Goal: Task Accomplishment & Management: Manage account settings

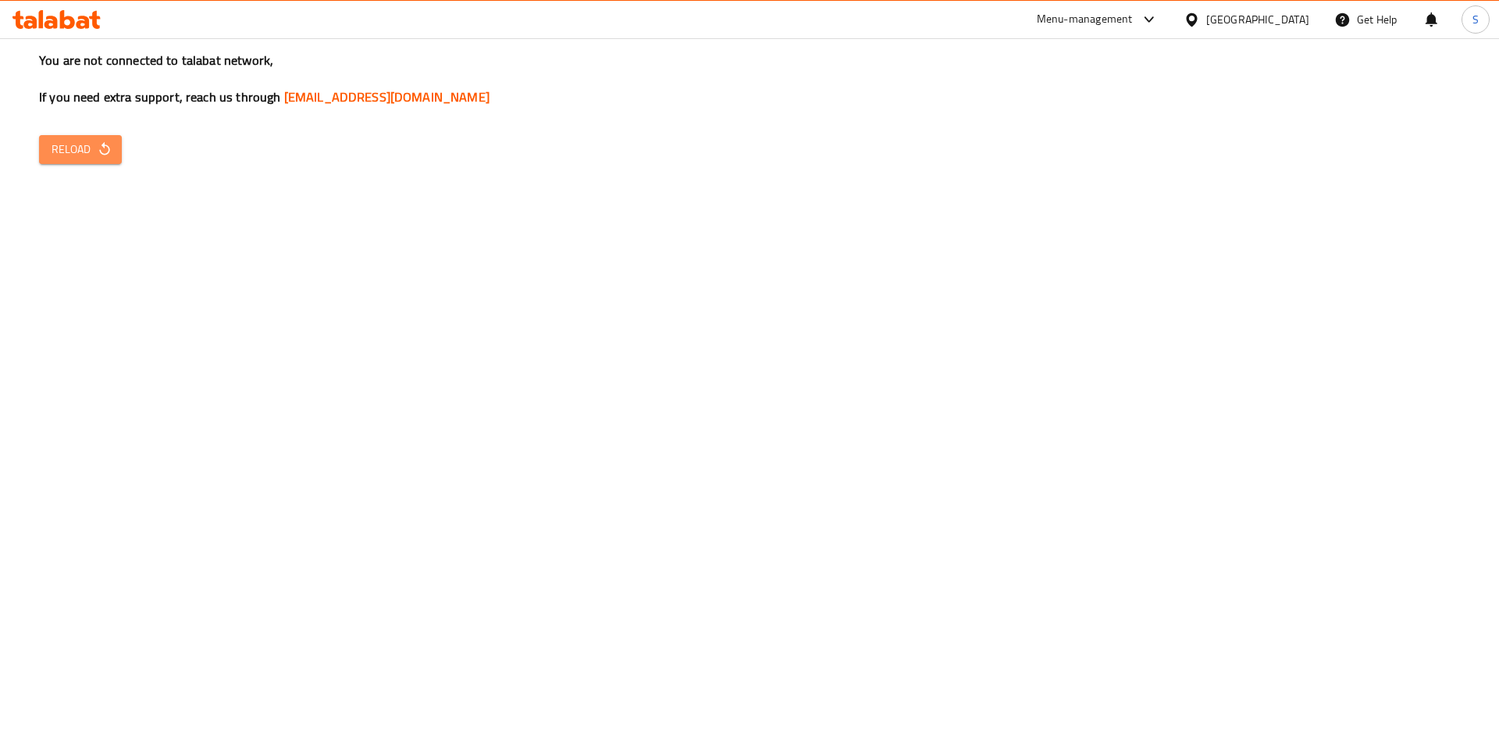
click at [51, 137] on button "Reload" at bounding box center [80, 149] width 83 height 29
click at [76, 140] on span "Reload" at bounding box center [81, 150] width 58 height 20
click at [69, 154] on span "Reload" at bounding box center [81, 150] width 58 height 20
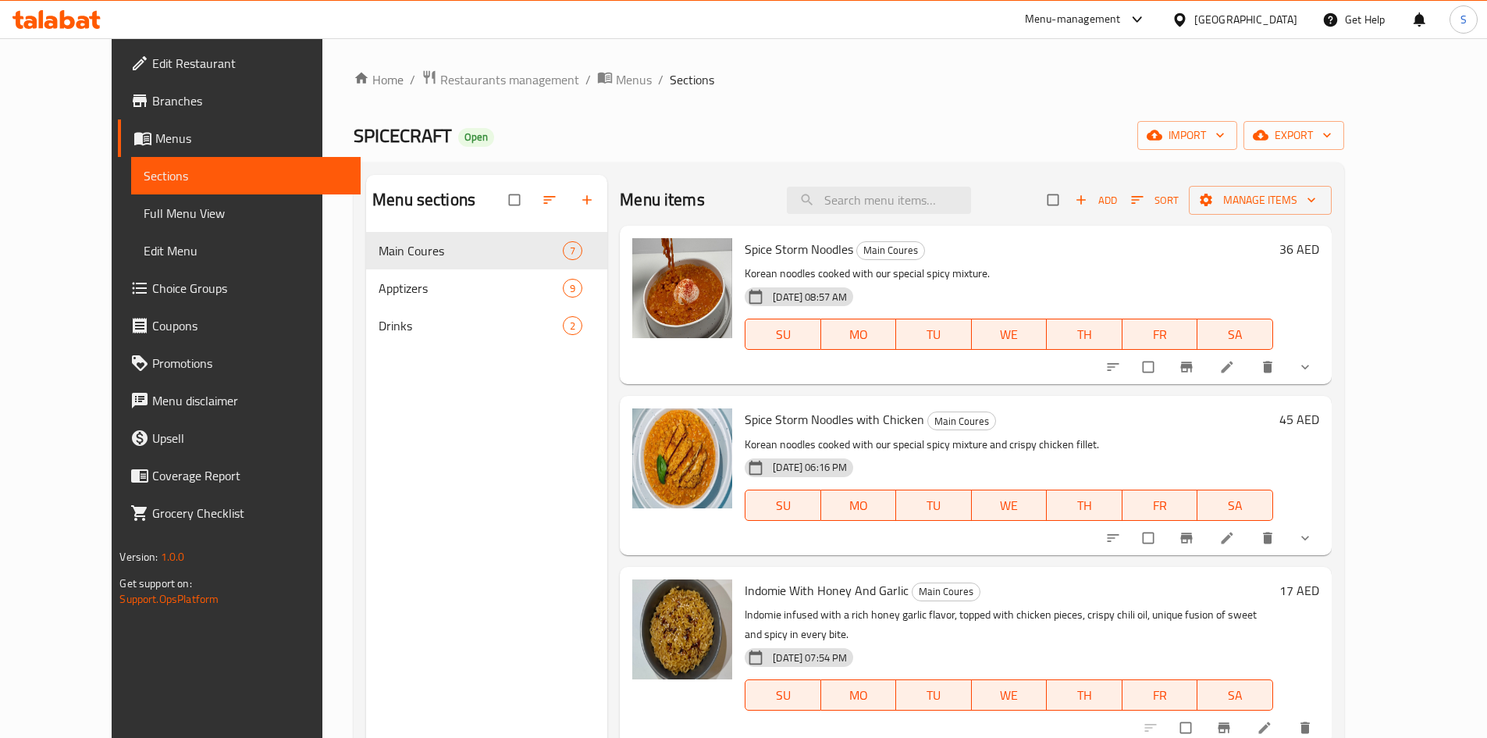
click at [76, 25] on icon at bounding box center [56, 19] width 88 height 19
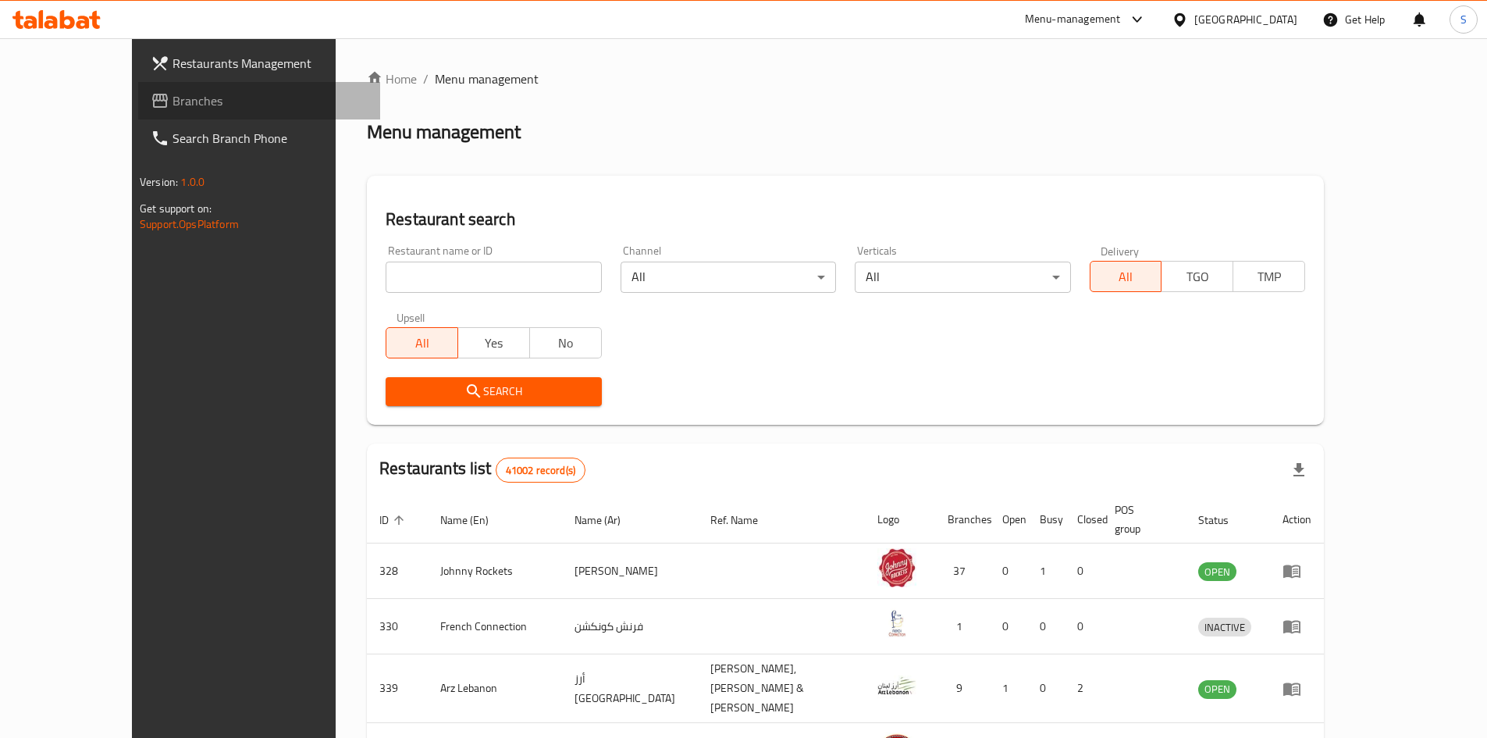
click at [154, 114] on link "Branches" at bounding box center [259, 100] width 242 height 37
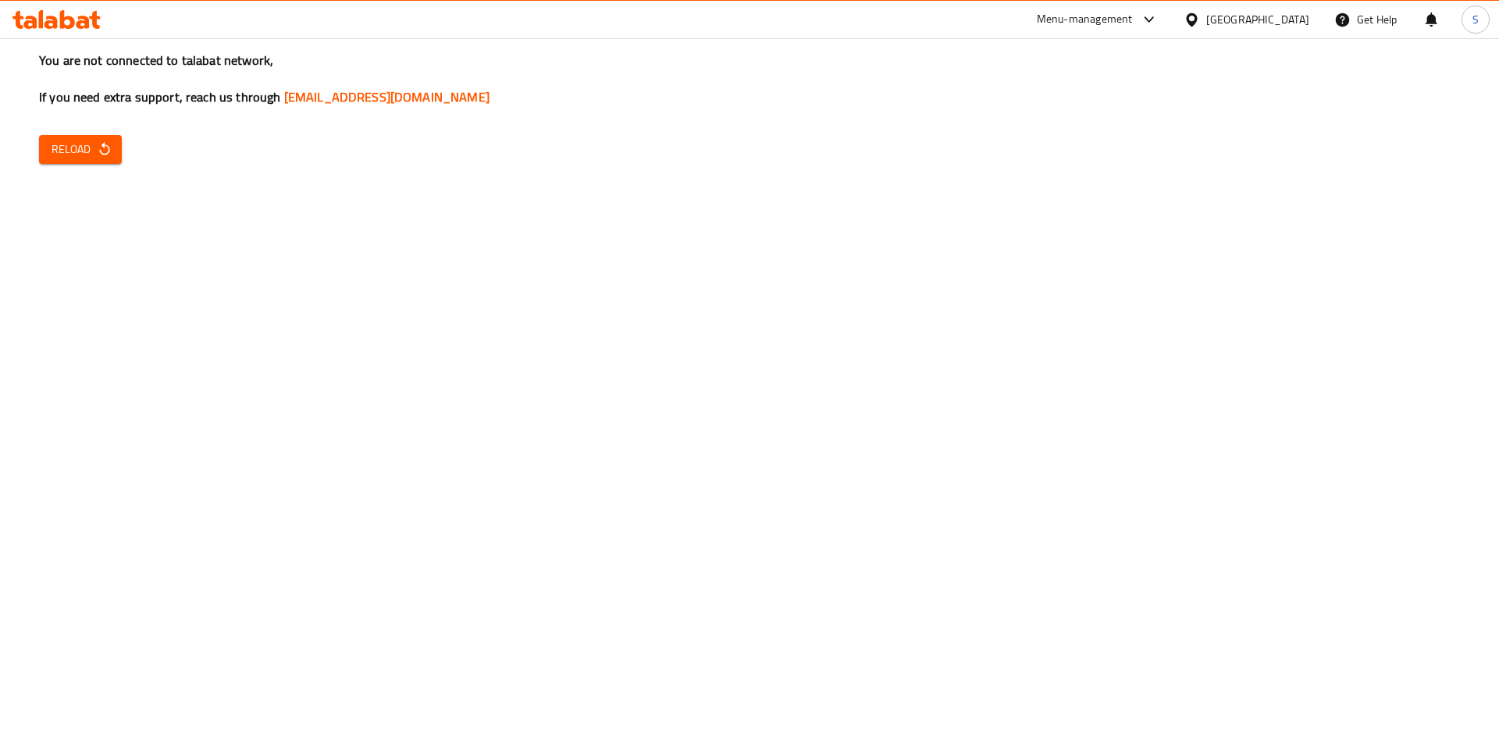
click at [73, 169] on div "You are not connected to talabat network, If you need extra support, reach us t…" at bounding box center [749, 369] width 1499 height 738
click at [93, 145] on span "Reload" at bounding box center [81, 150] width 58 height 20
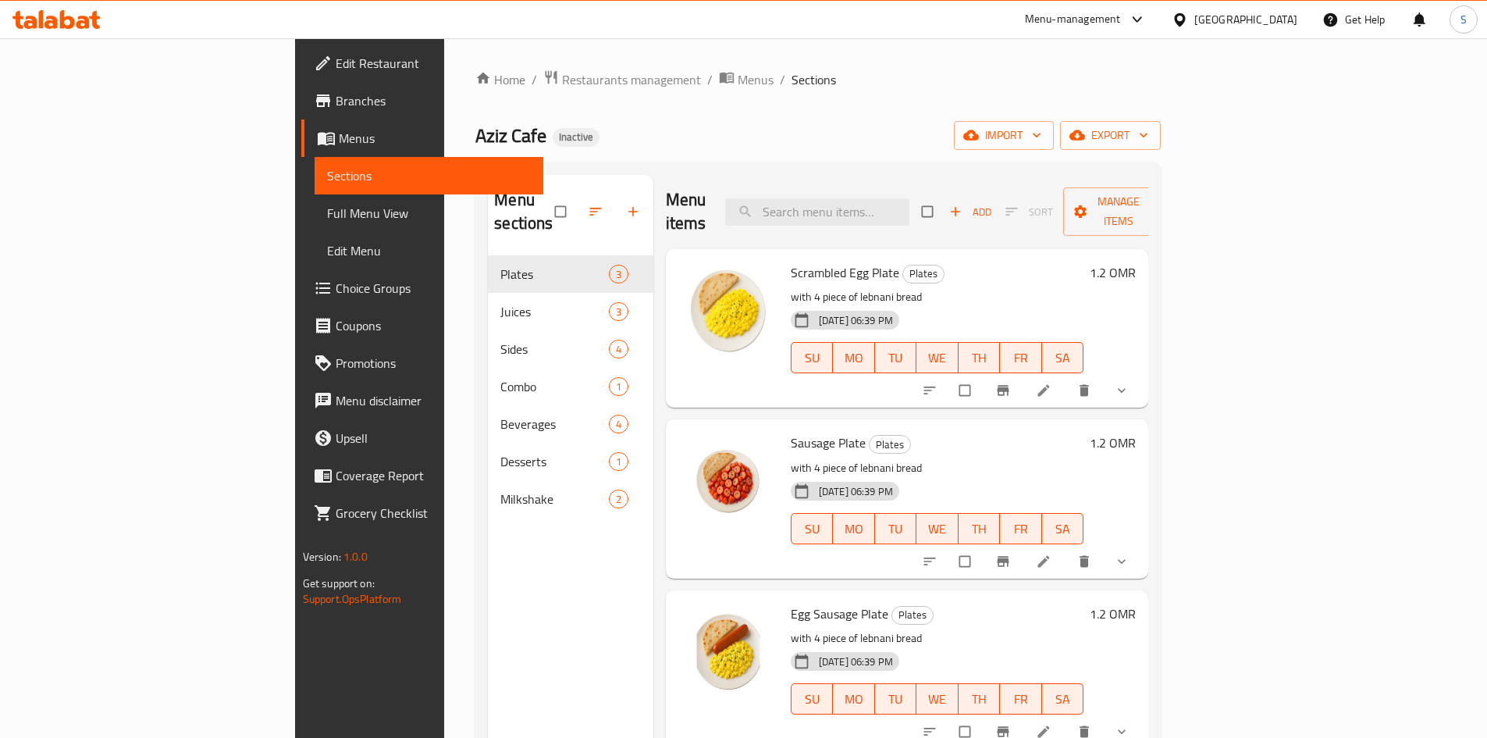
click at [1271, 20] on div "[GEOGRAPHIC_DATA]" at bounding box center [1245, 19] width 103 height 17
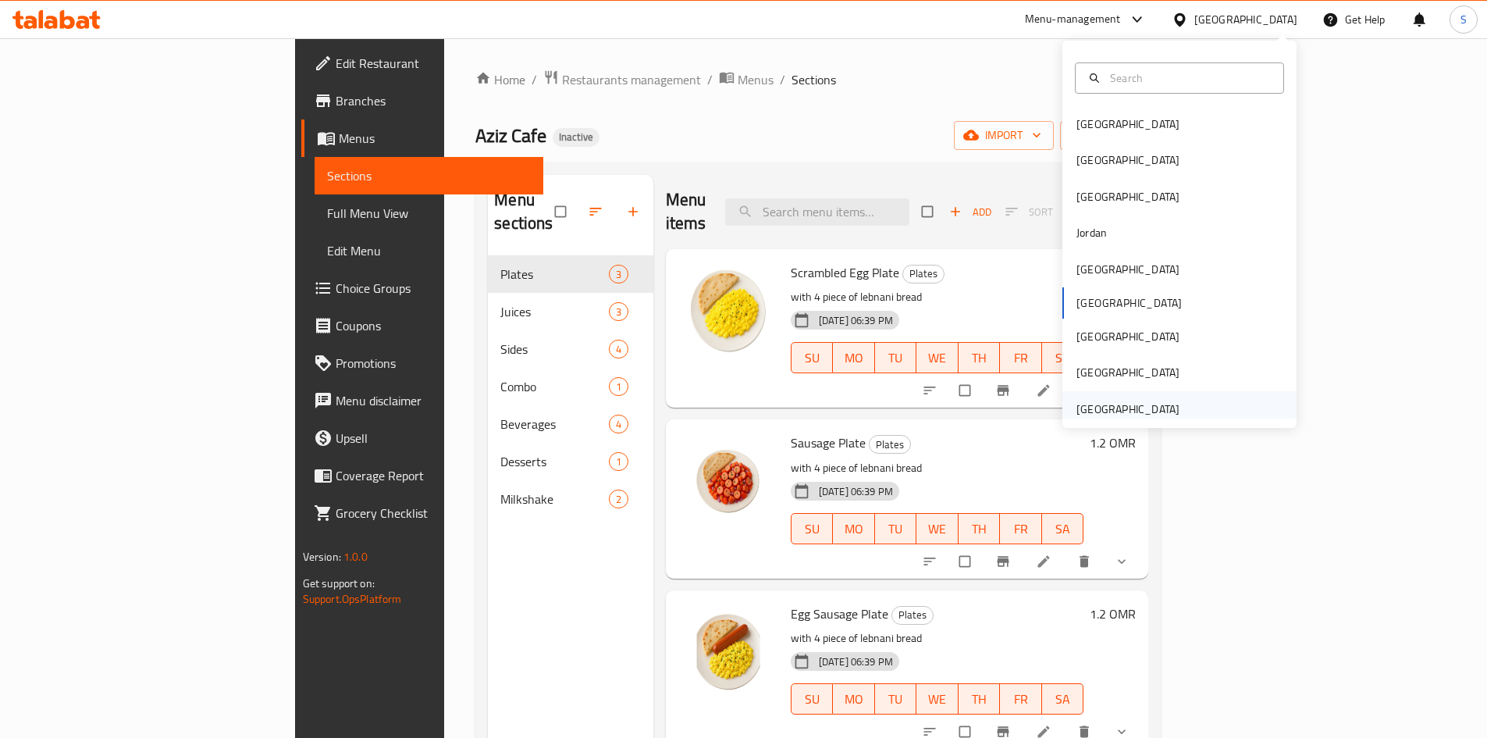
click at [1081, 409] on div "[GEOGRAPHIC_DATA]" at bounding box center [1127, 408] width 103 height 17
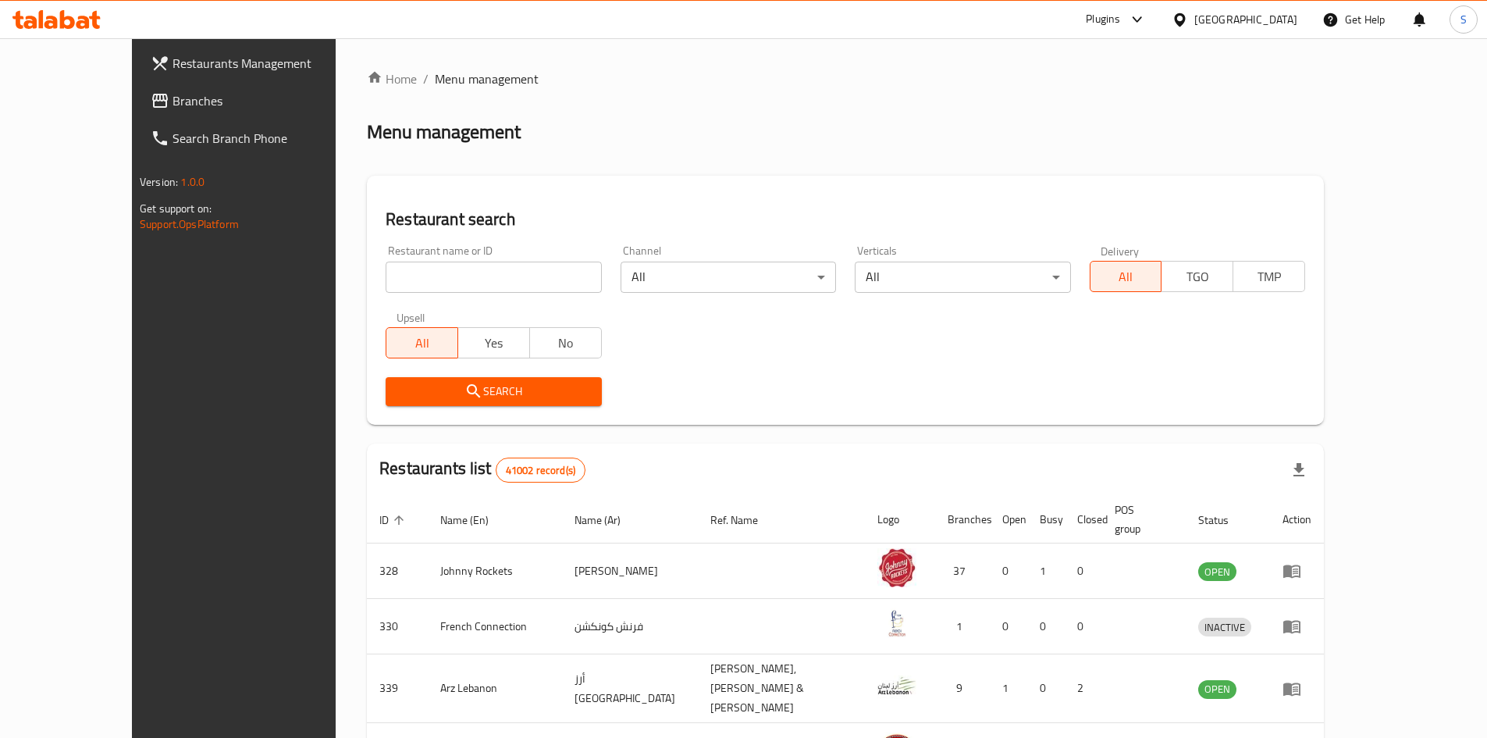
click at [173, 107] on span "Branches" at bounding box center [269, 100] width 195 height 19
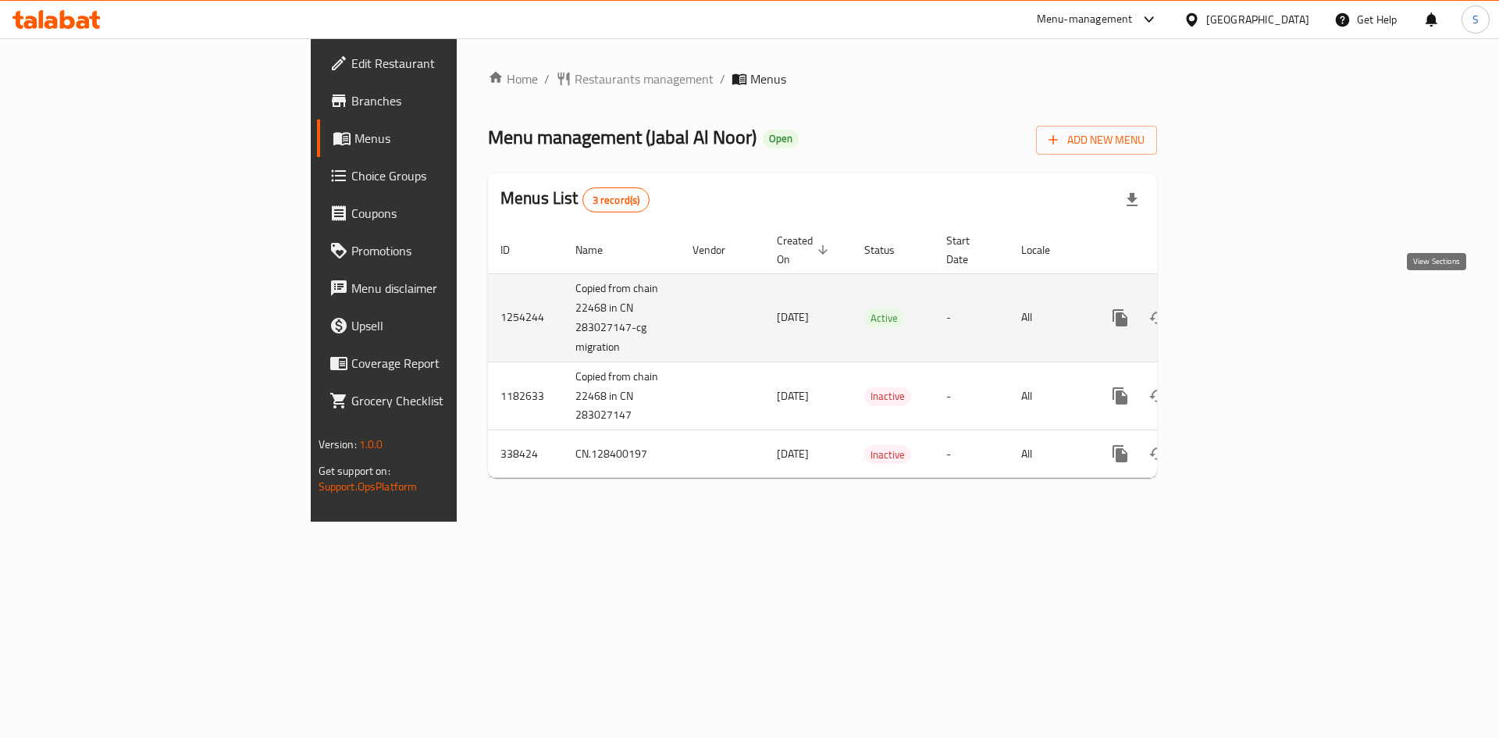
click at [1242, 308] on icon "enhanced table" at bounding box center [1232, 317] width 19 height 19
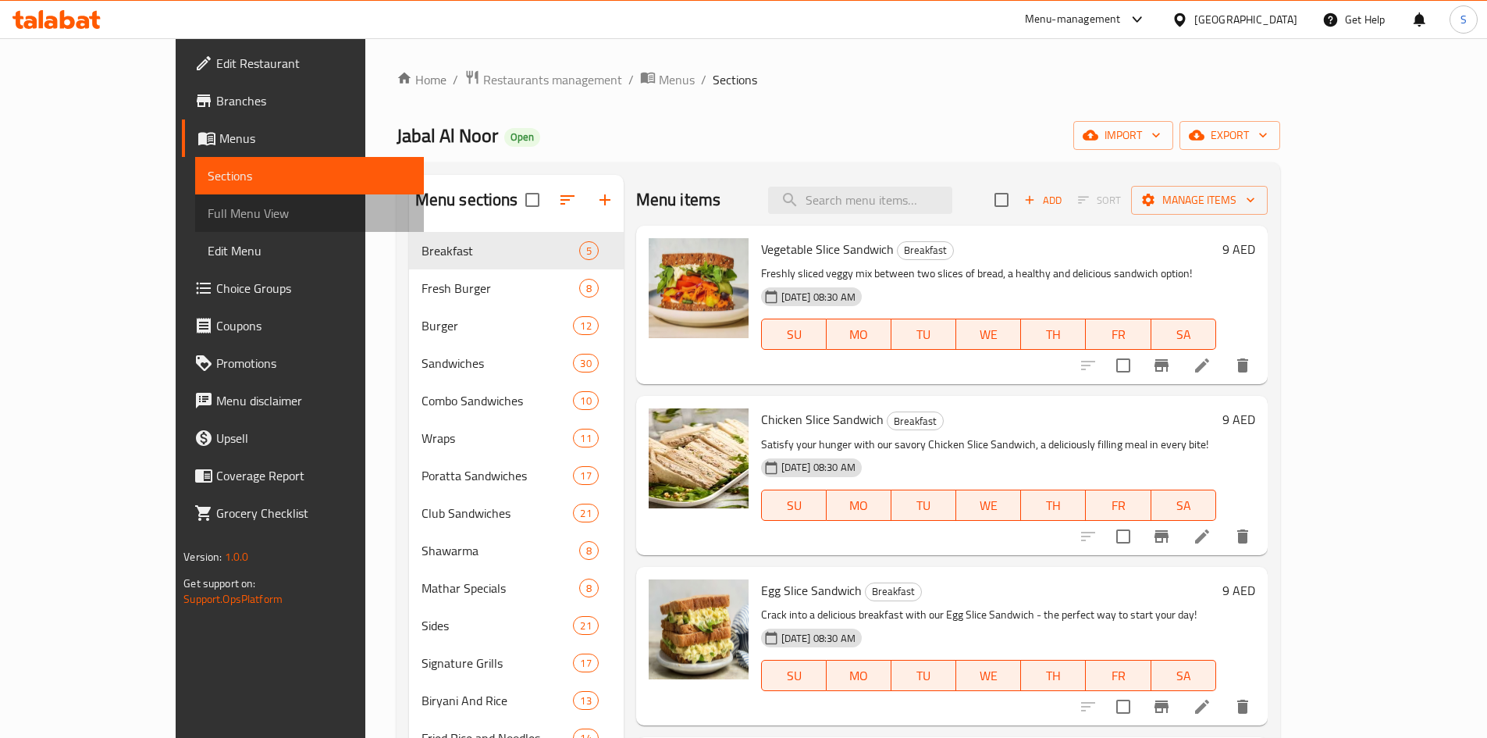
click at [208, 208] on span "Full Menu View" at bounding box center [310, 213] width 204 height 19
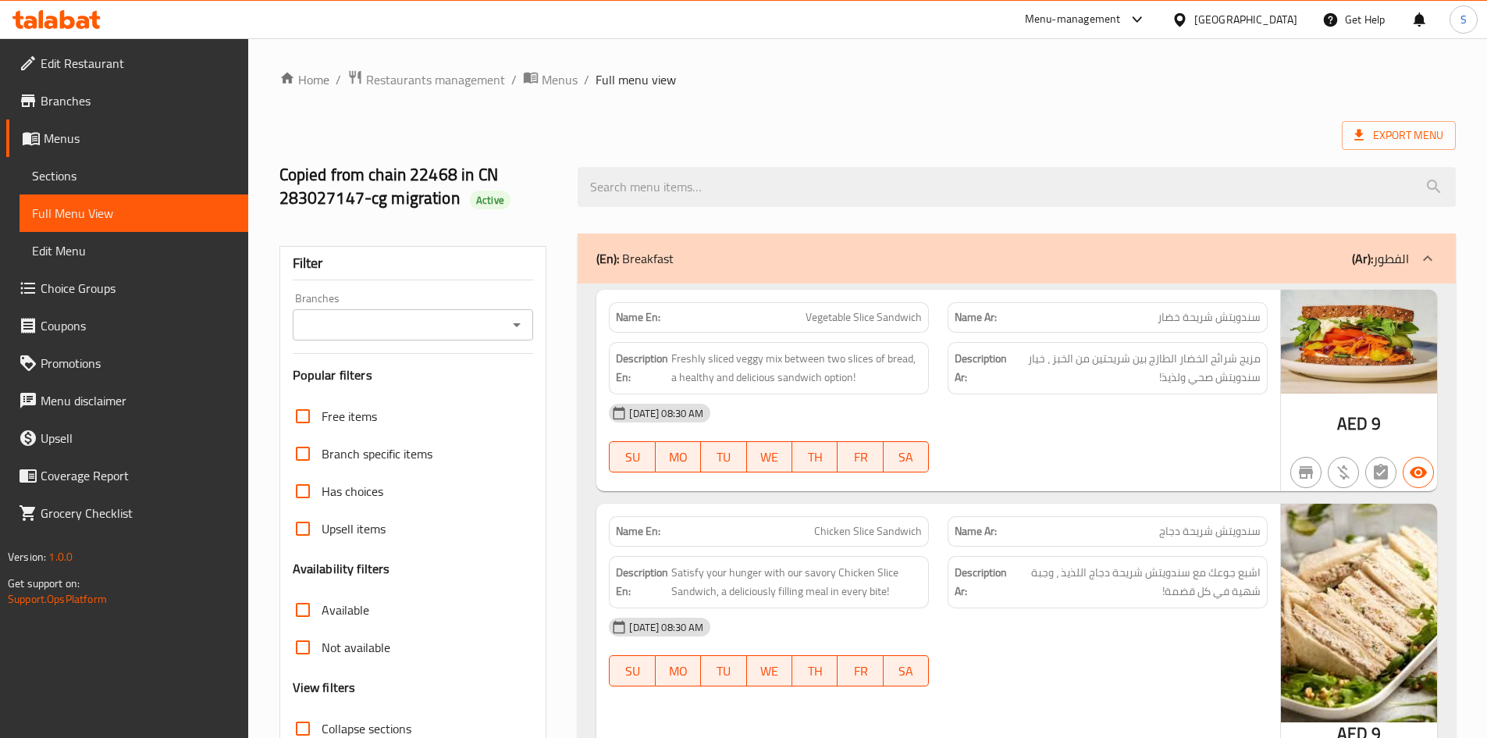
click at [382, 318] on input "Branches" at bounding box center [400, 325] width 206 height 22
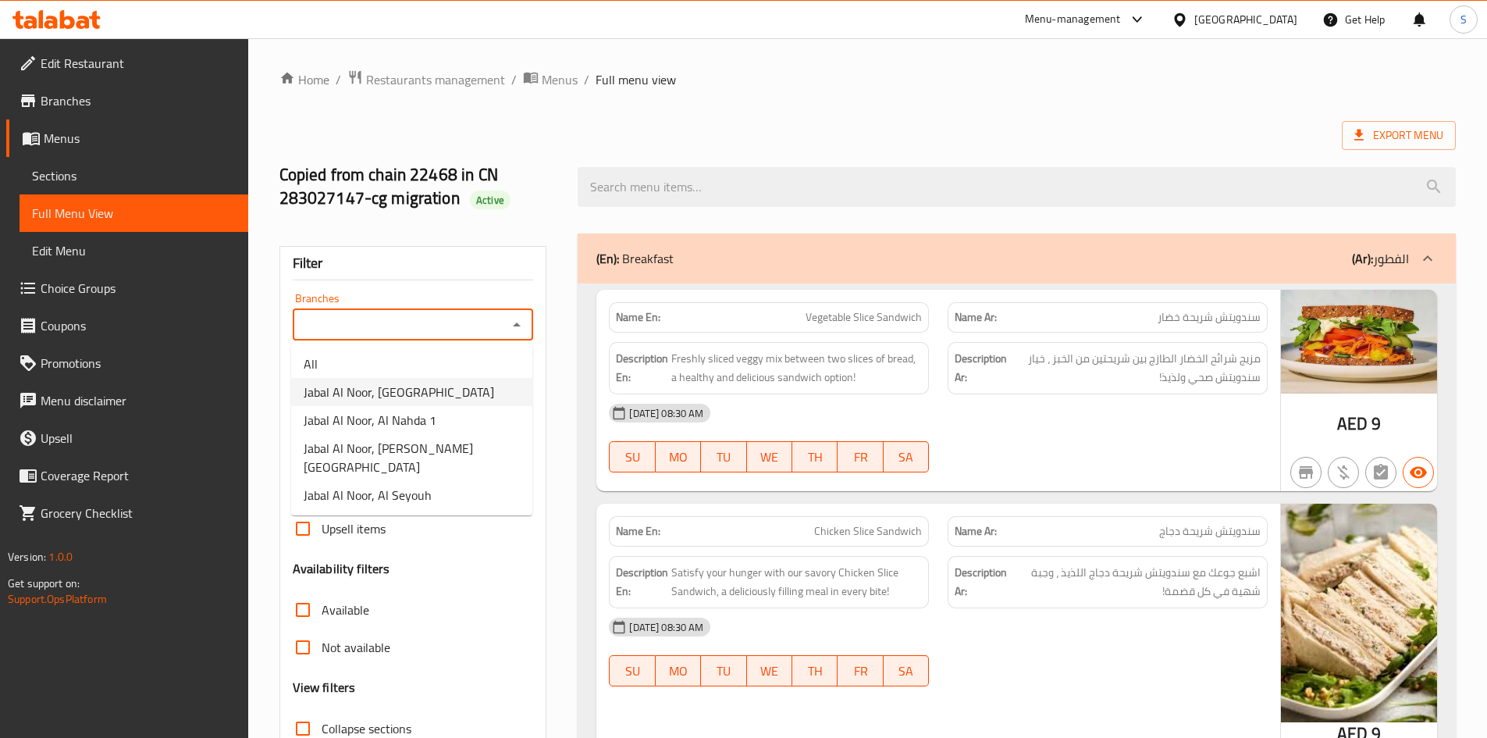
click at [439, 392] on li "Jabal Al Noor, Al Satwa" at bounding box center [411, 392] width 241 height 28
type input "Jabal Al Noor, Al Satwa"
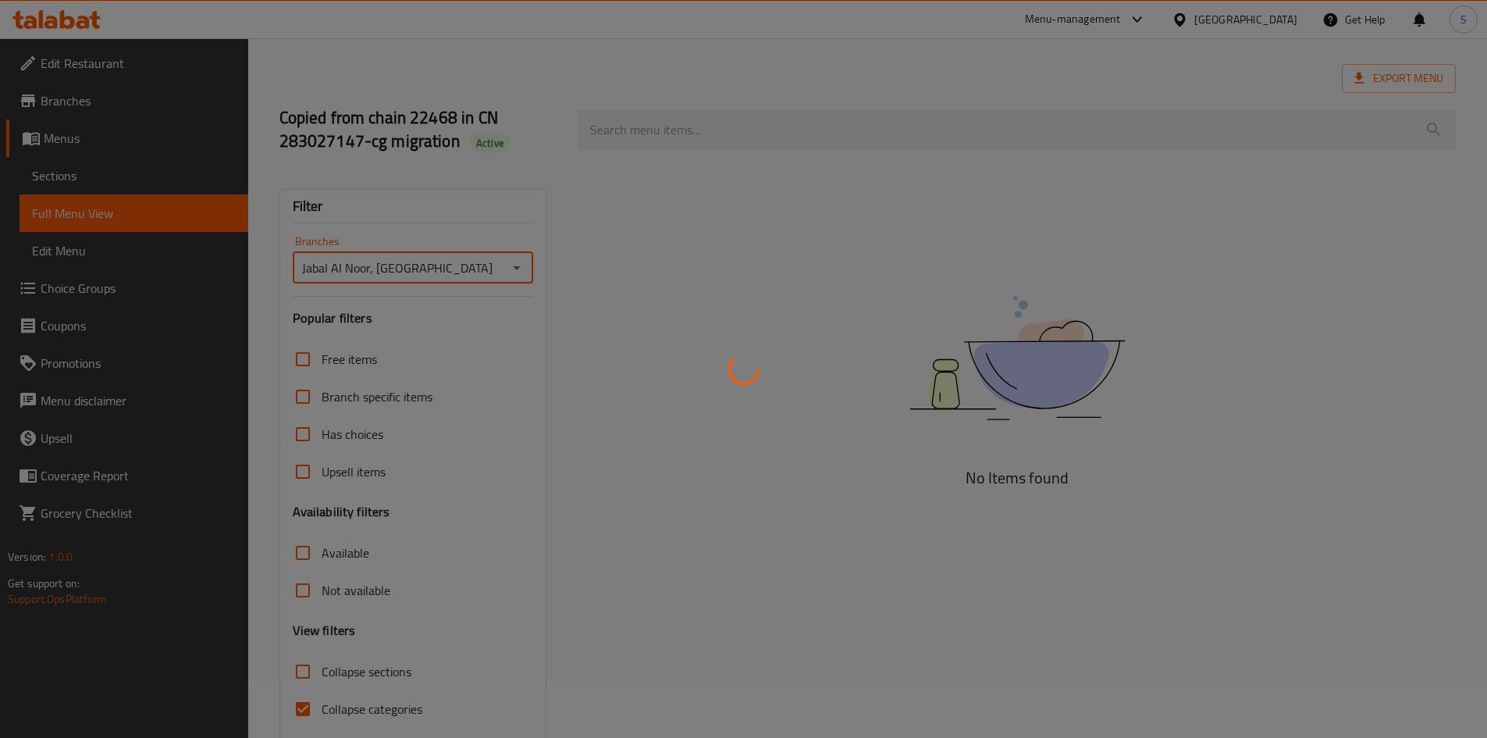
scroll to position [116, 0]
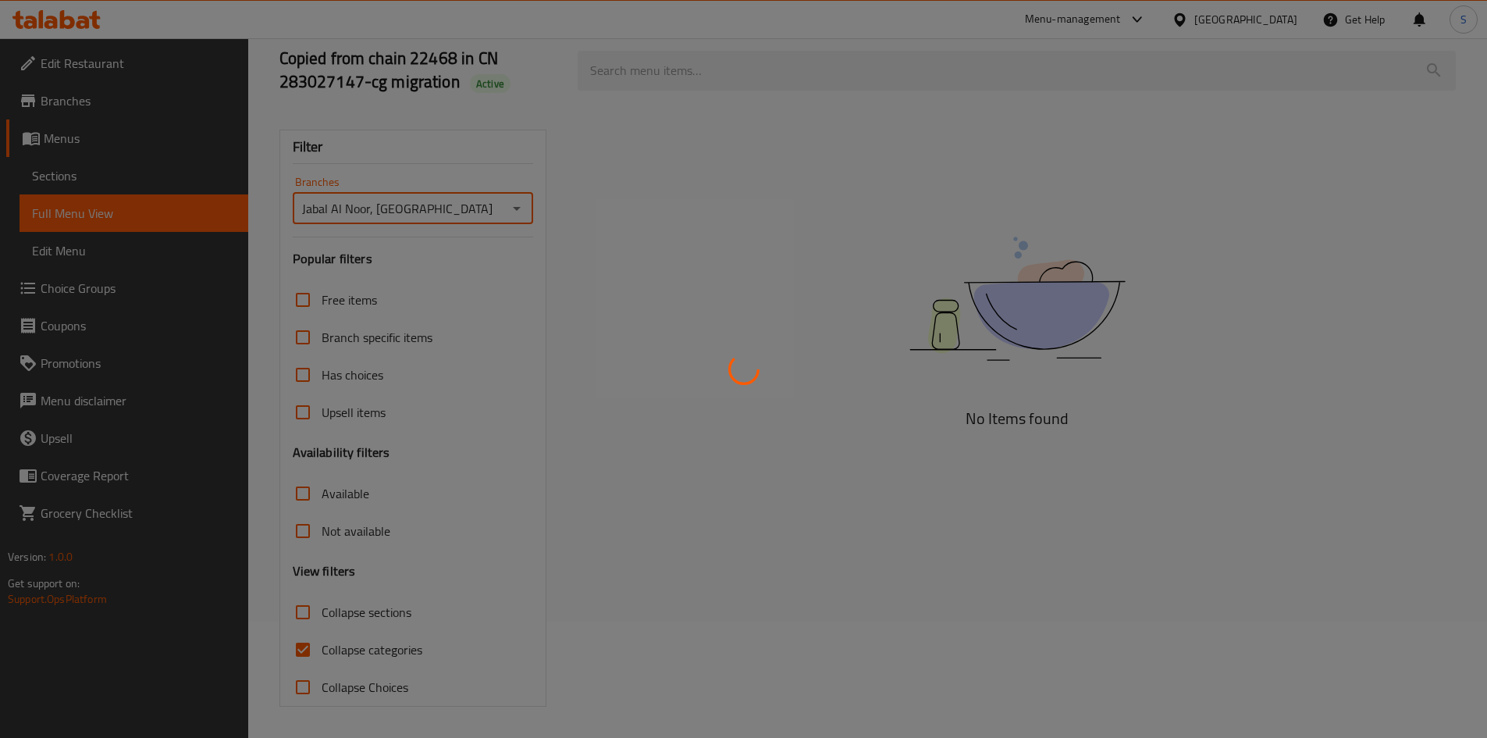
click at [318, 646] on div at bounding box center [743, 369] width 1487 height 738
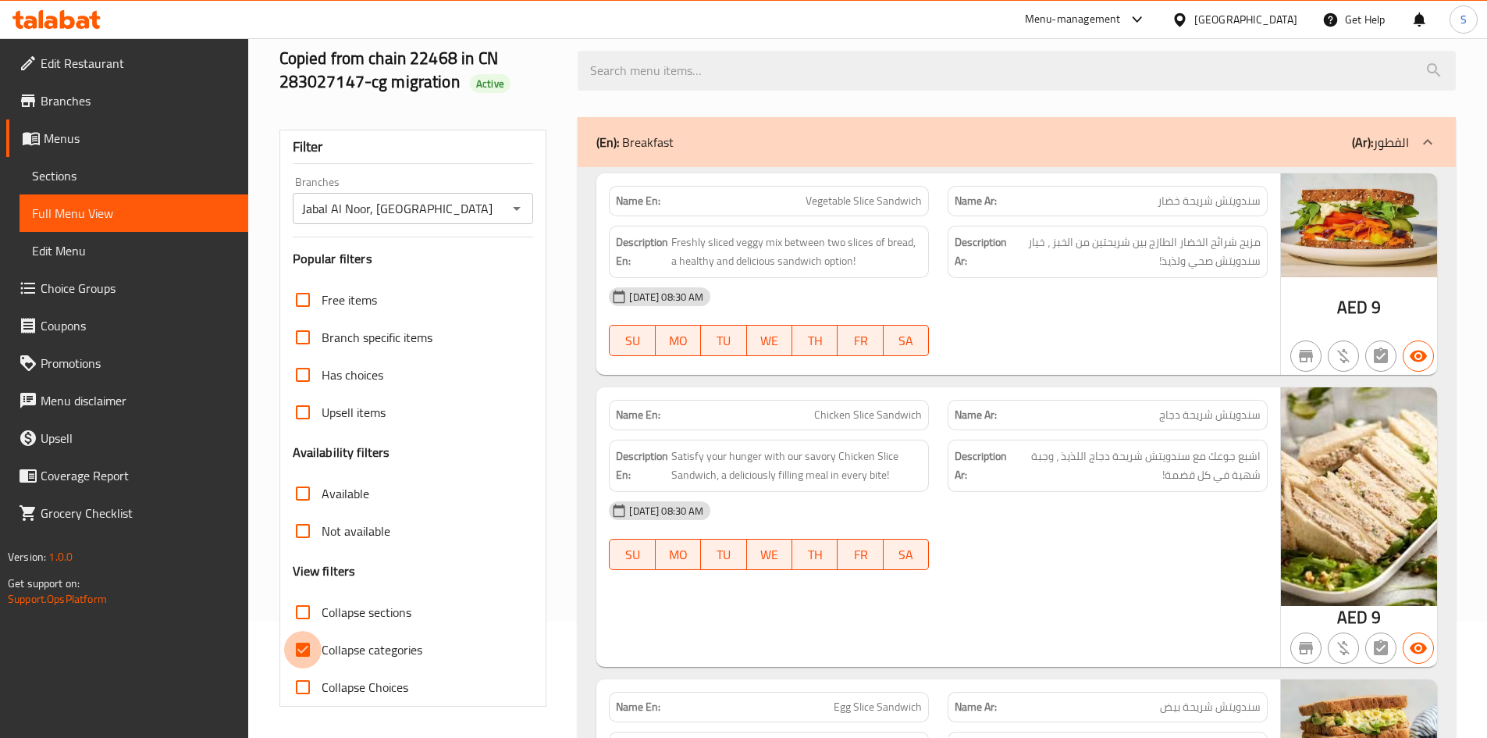
click at [297, 656] on input "Collapse categories" at bounding box center [302, 649] width 37 height 37
checkbox input "false"
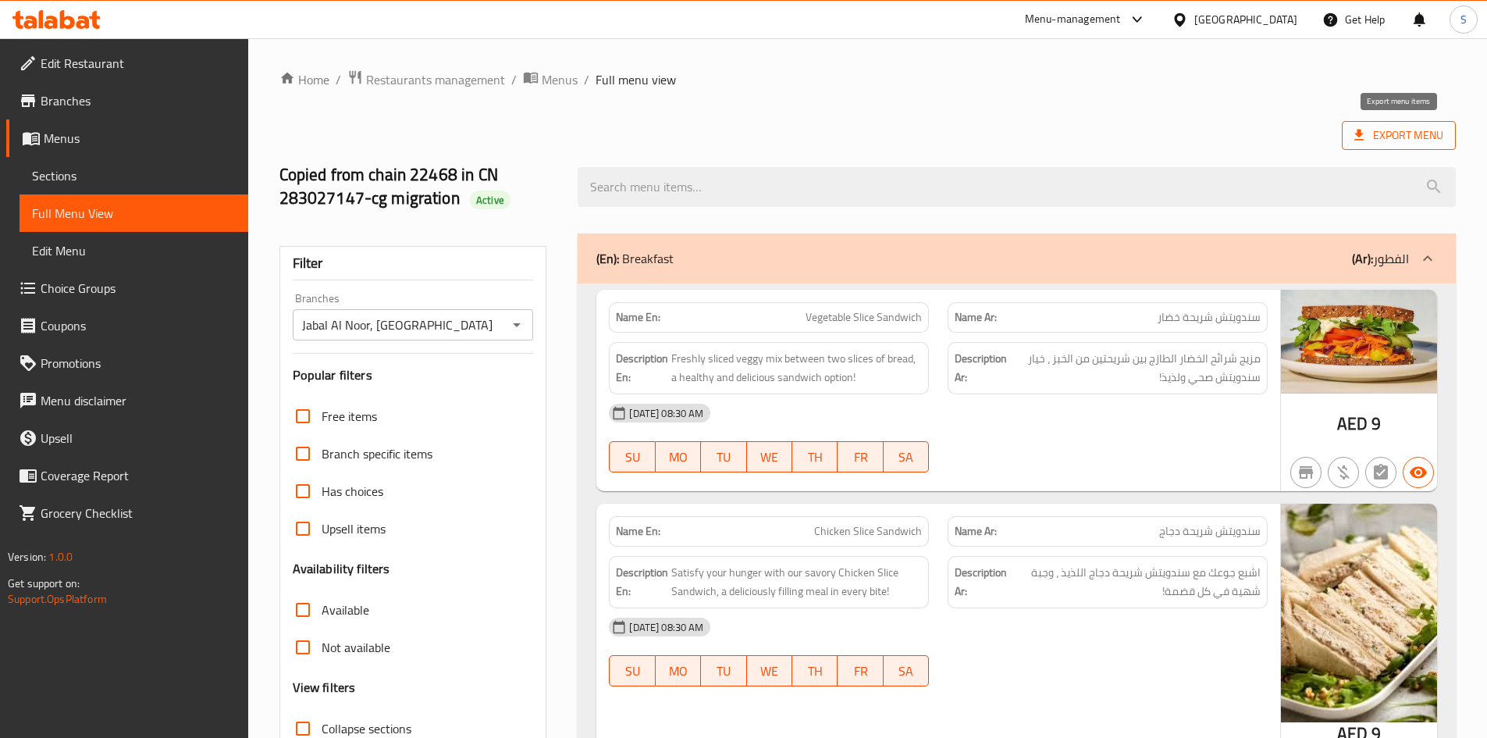
click at [1398, 133] on span "Export Menu" at bounding box center [1398, 136] width 89 height 20
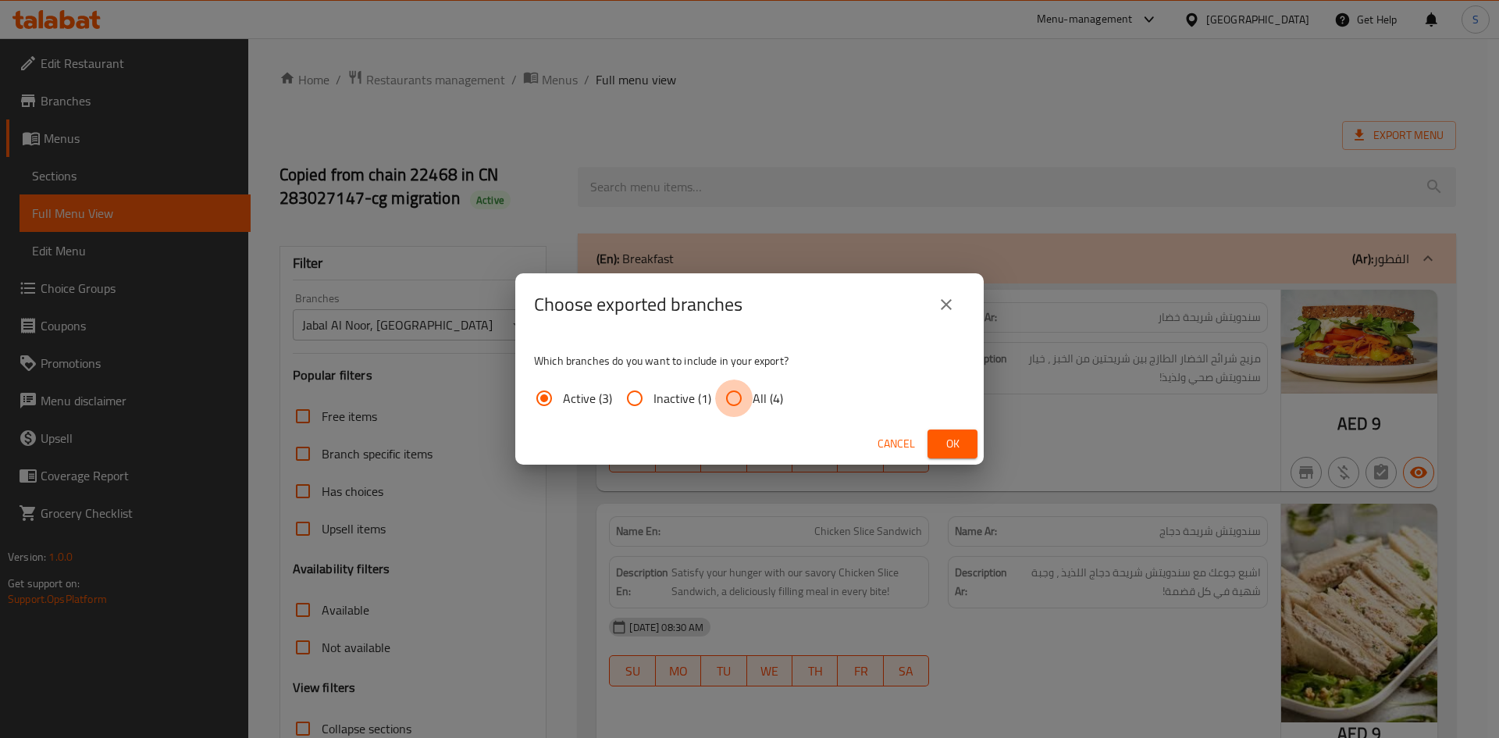
click at [743, 403] on input "All (4)" at bounding box center [733, 397] width 37 height 37
radio input "true"
click at [962, 437] on span "Ok" at bounding box center [952, 444] width 25 height 20
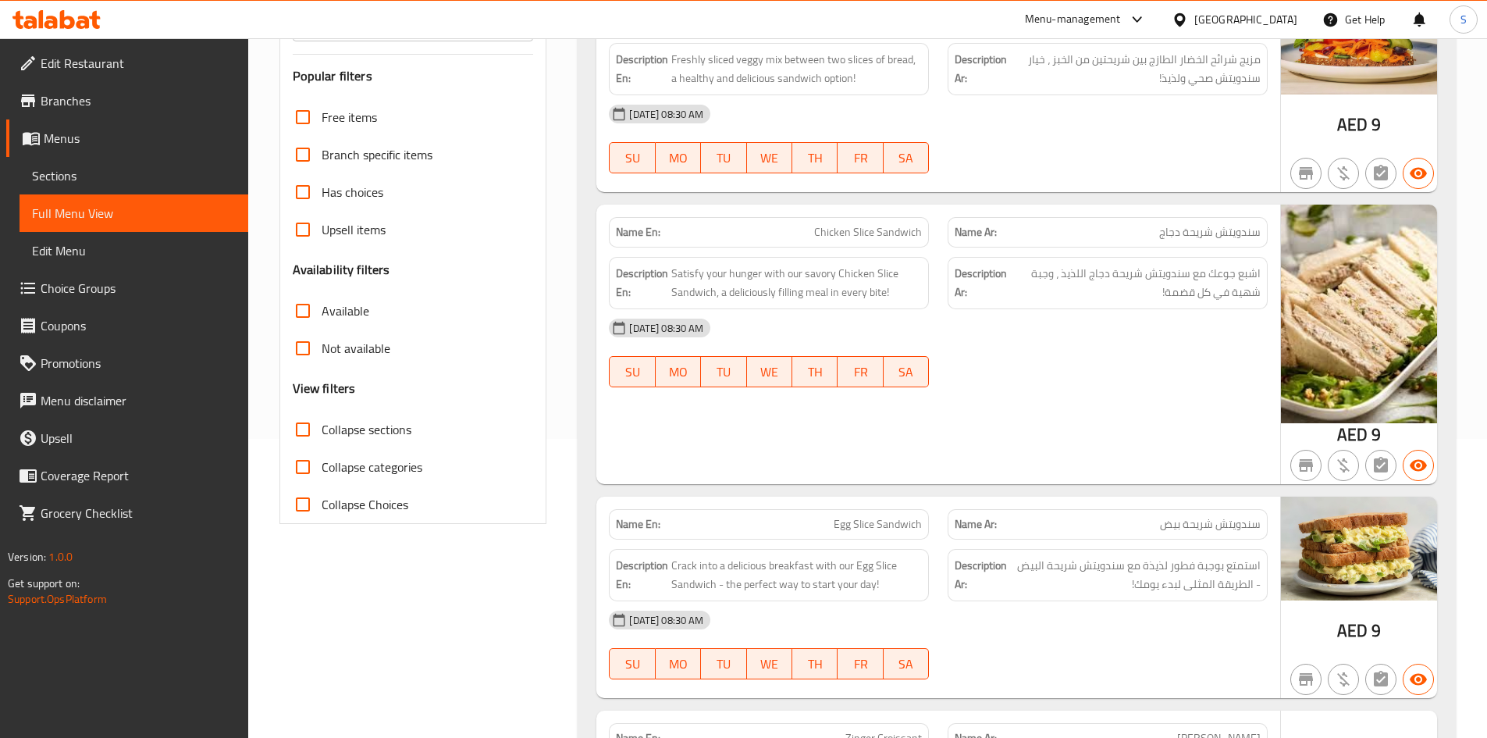
scroll to position [312, 0]
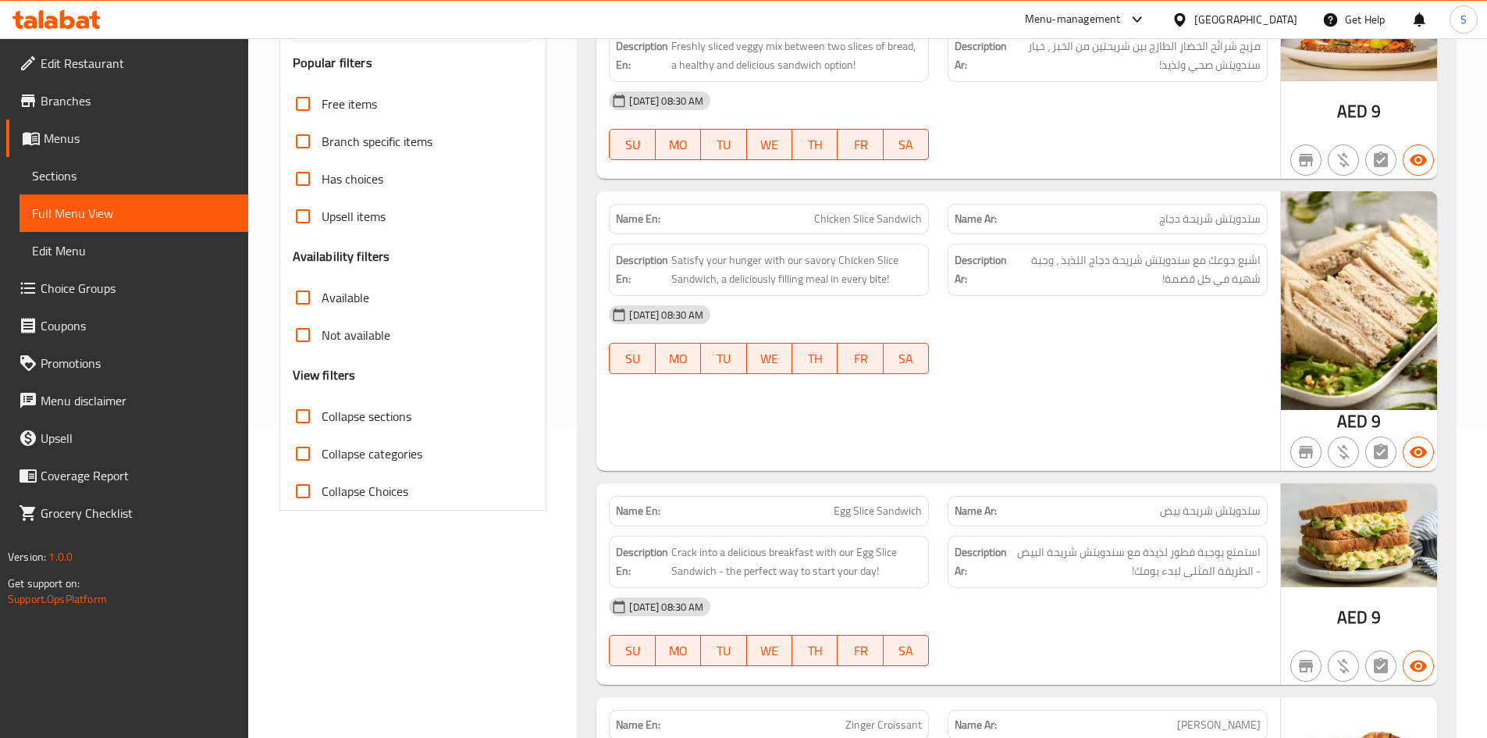
click at [350, 348] on label "Not available" at bounding box center [337, 334] width 106 height 37
click at [322, 348] on input "Not available" at bounding box center [302, 334] width 37 height 37
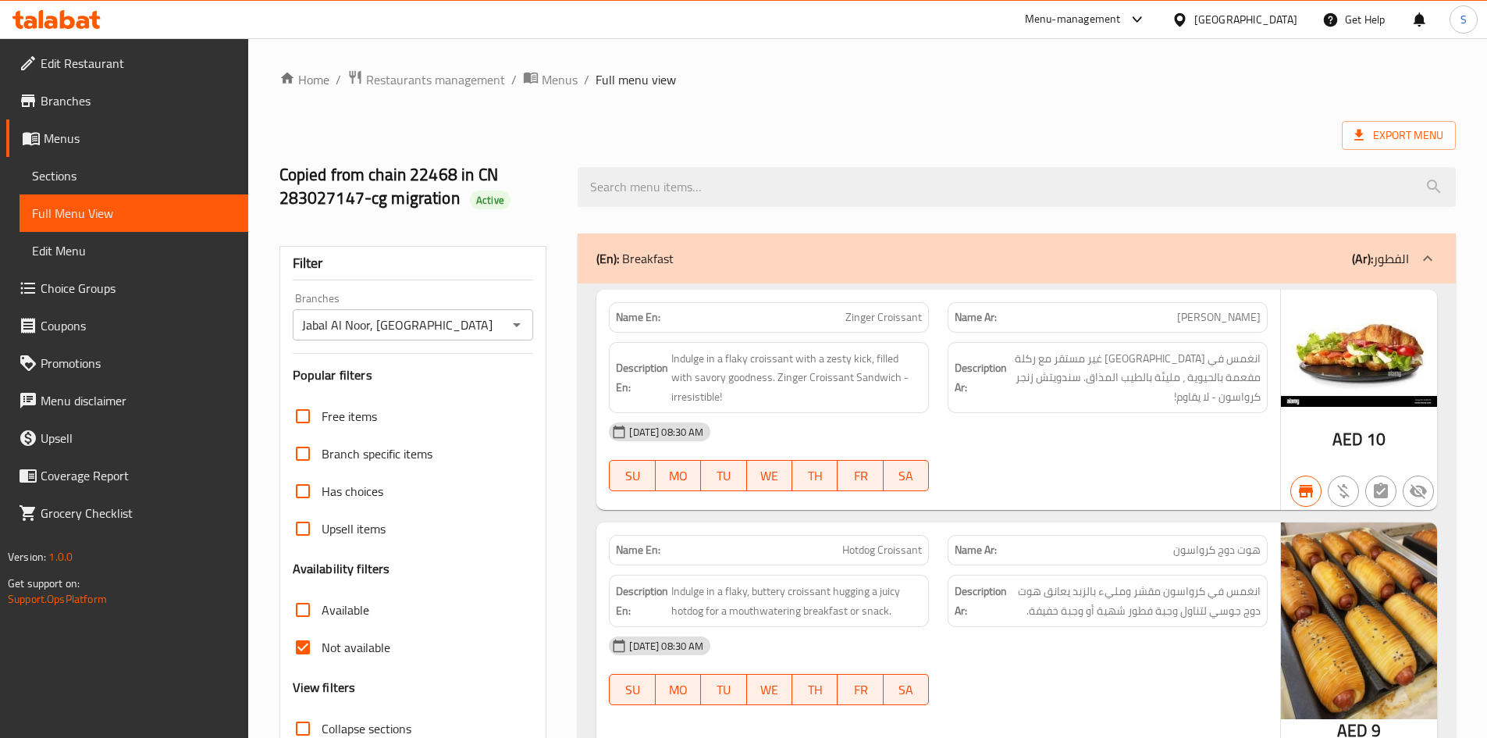
scroll to position [156, 0]
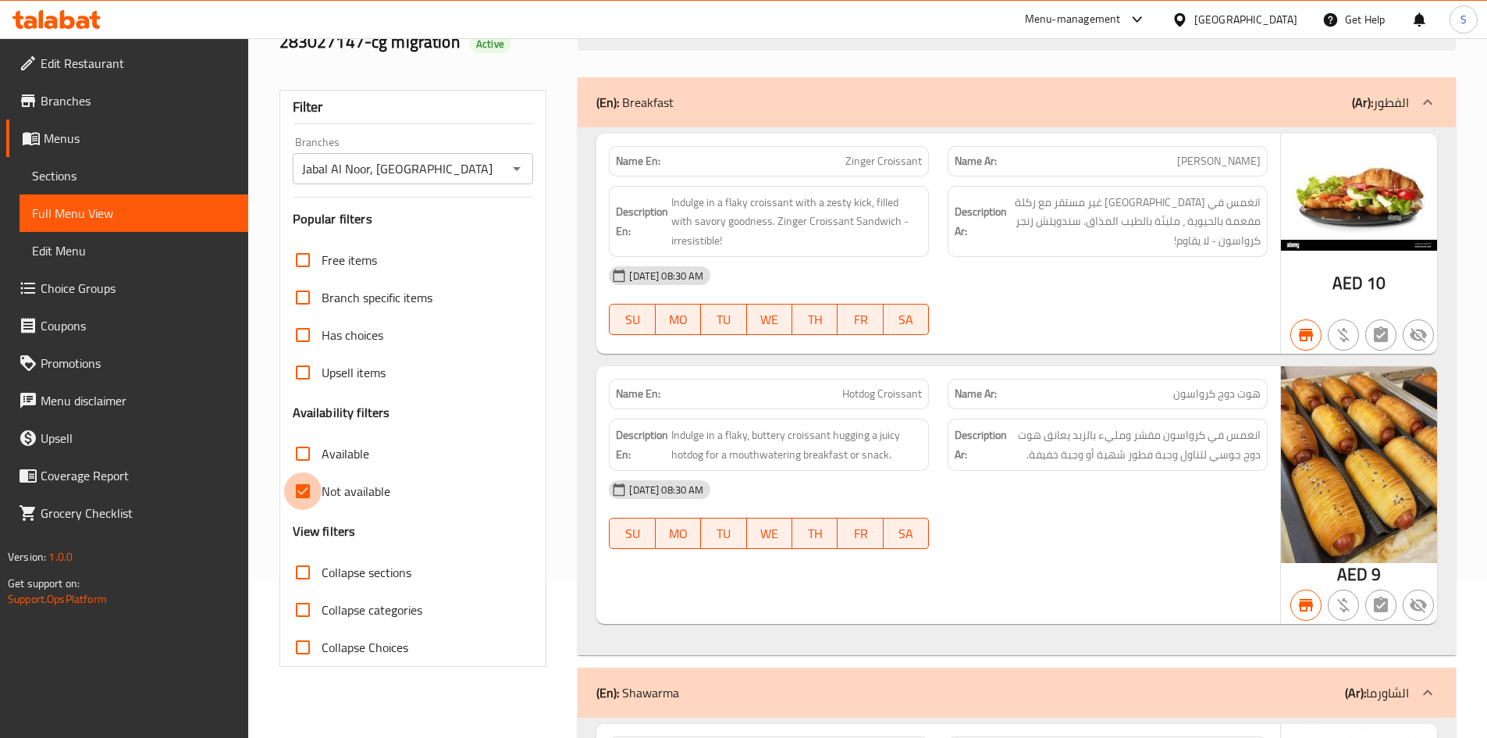
click at [315, 498] on input "Not available" at bounding box center [302, 490] width 37 height 37
checkbox input "false"
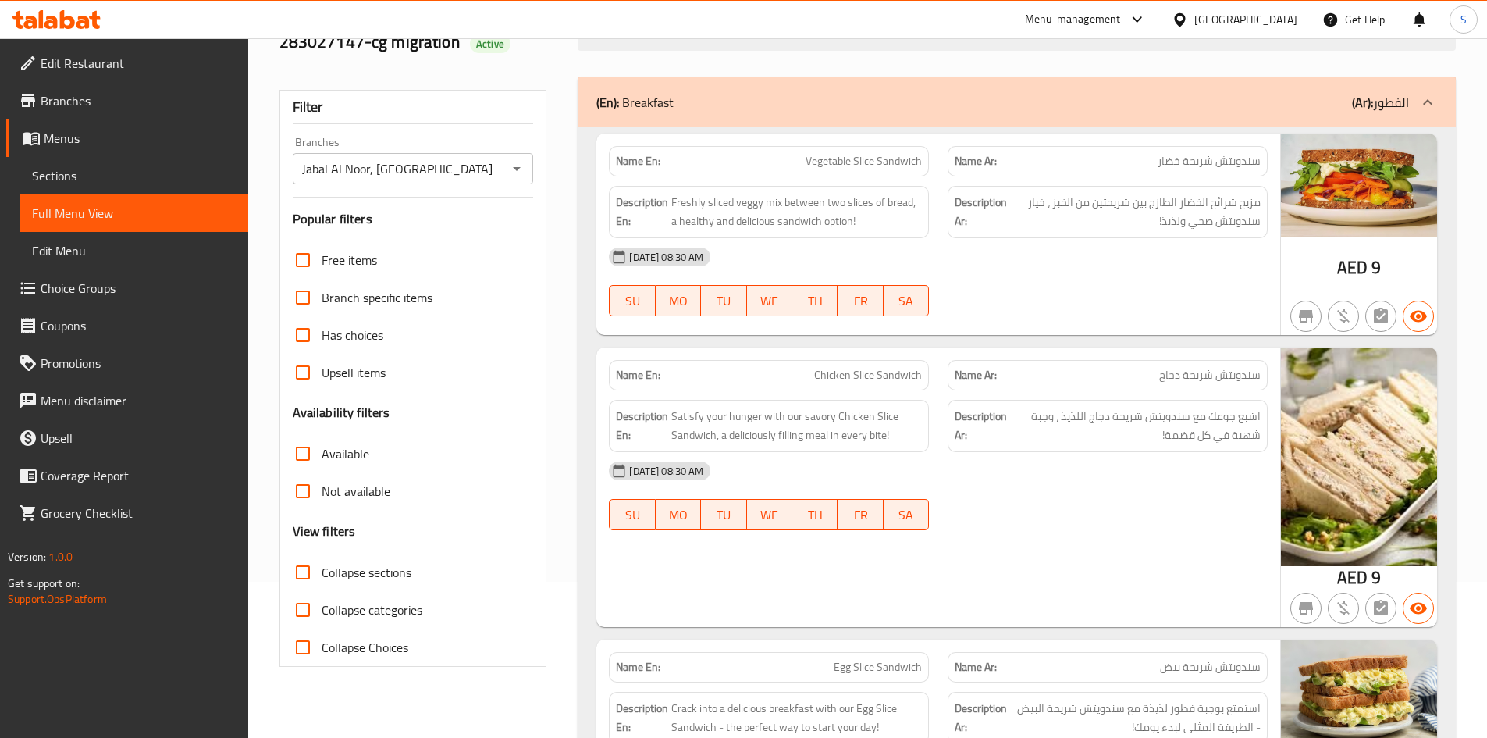
scroll to position [0, 0]
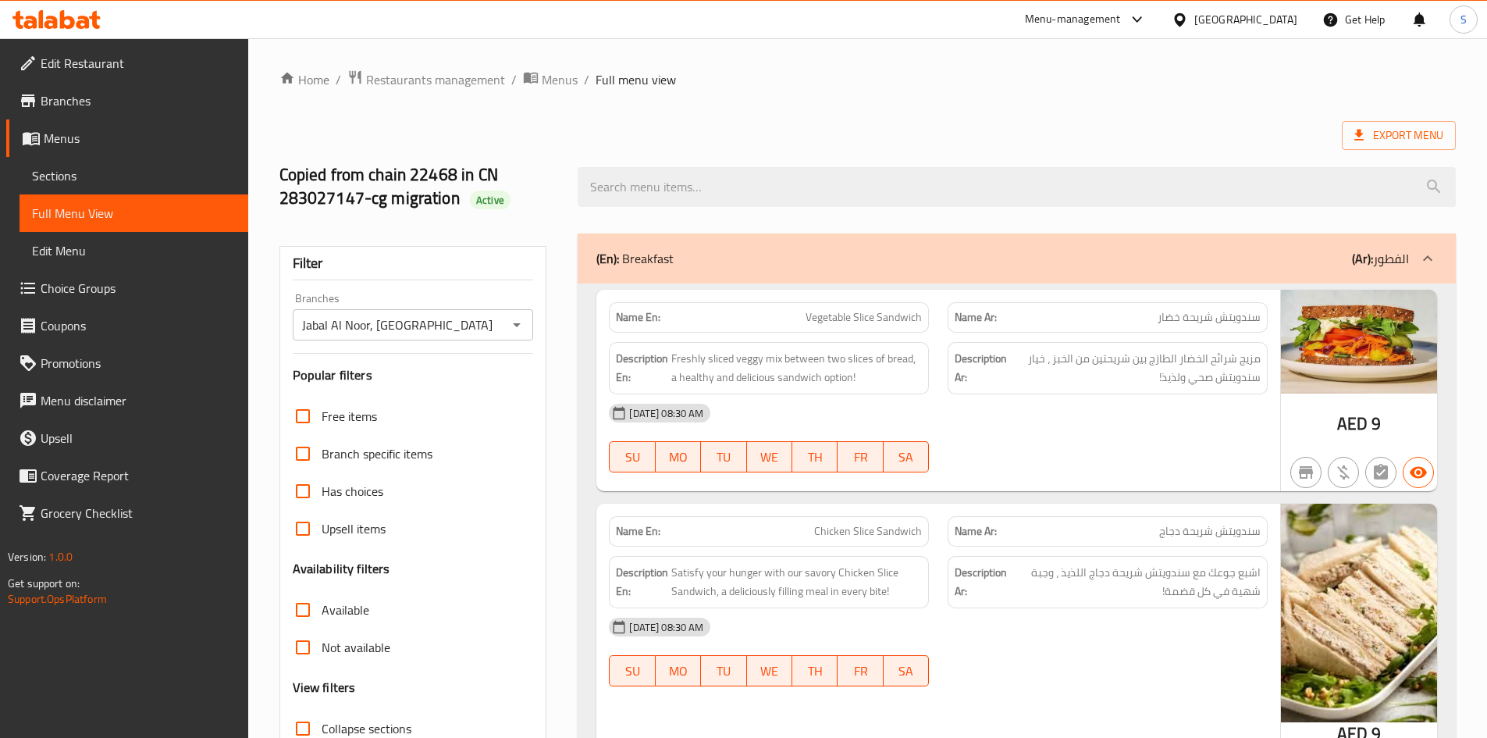
click at [311, 482] on input "Has choices" at bounding box center [302, 490] width 37 height 37
checkbox input "true"
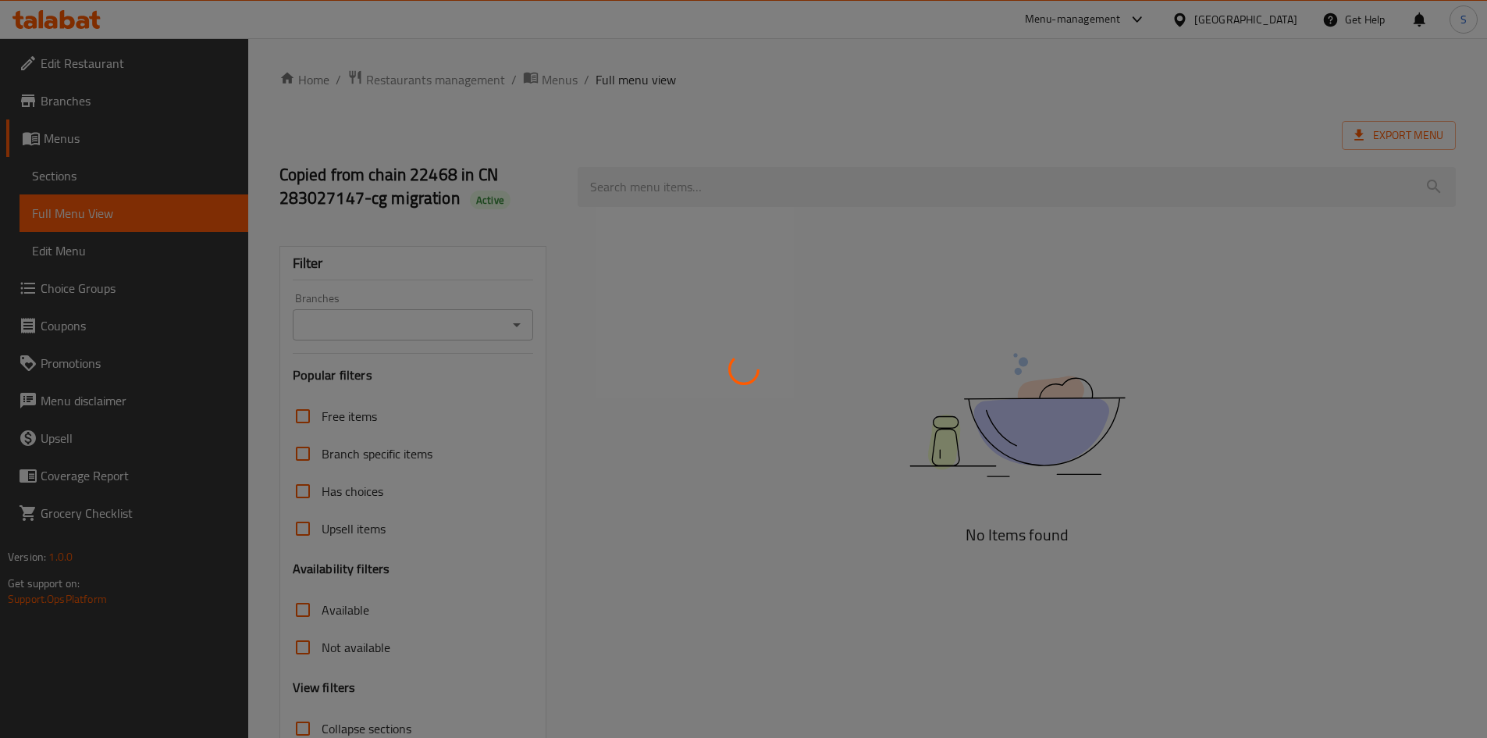
click at [100, 69] on div at bounding box center [743, 369] width 1487 height 738
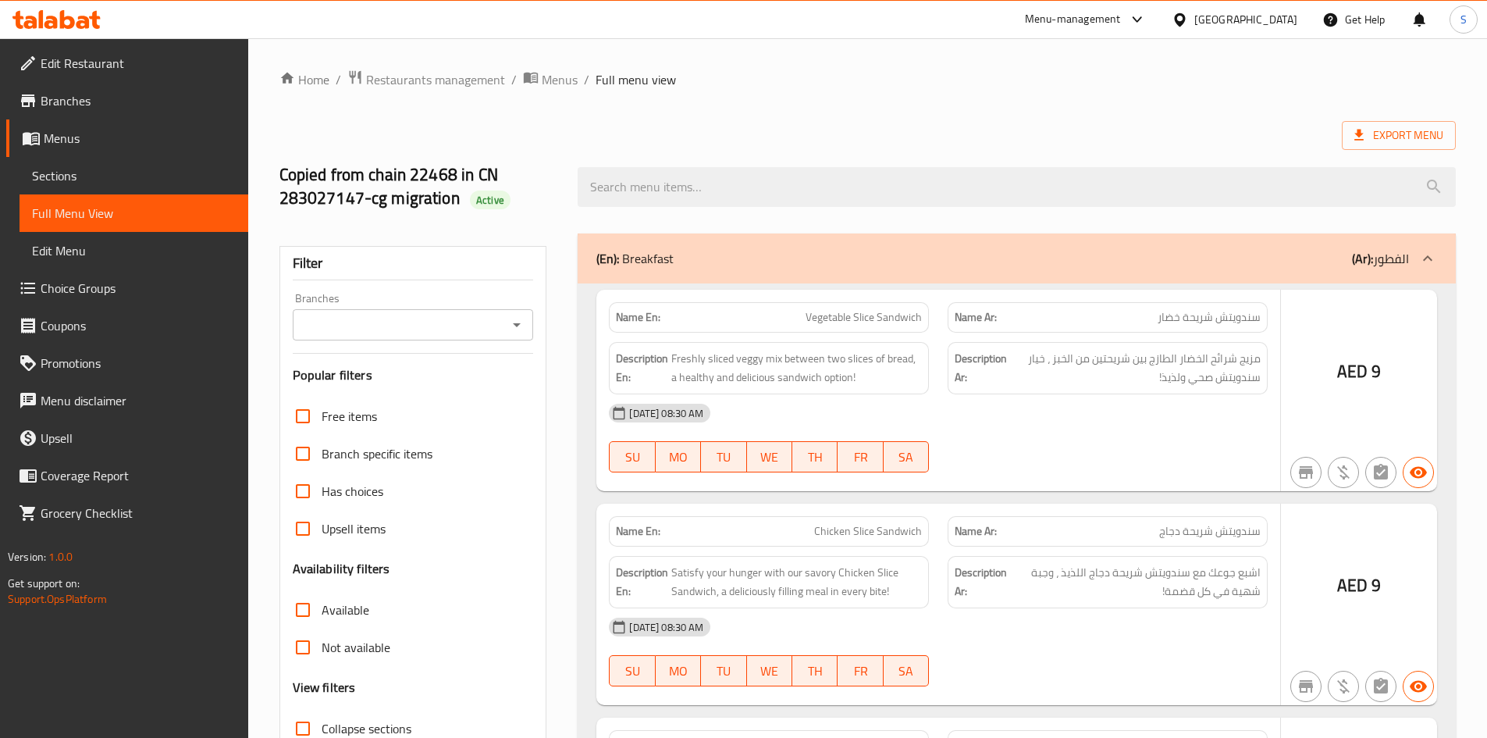
click at [101, 65] on div at bounding box center [743, 369] width 1487 height 738
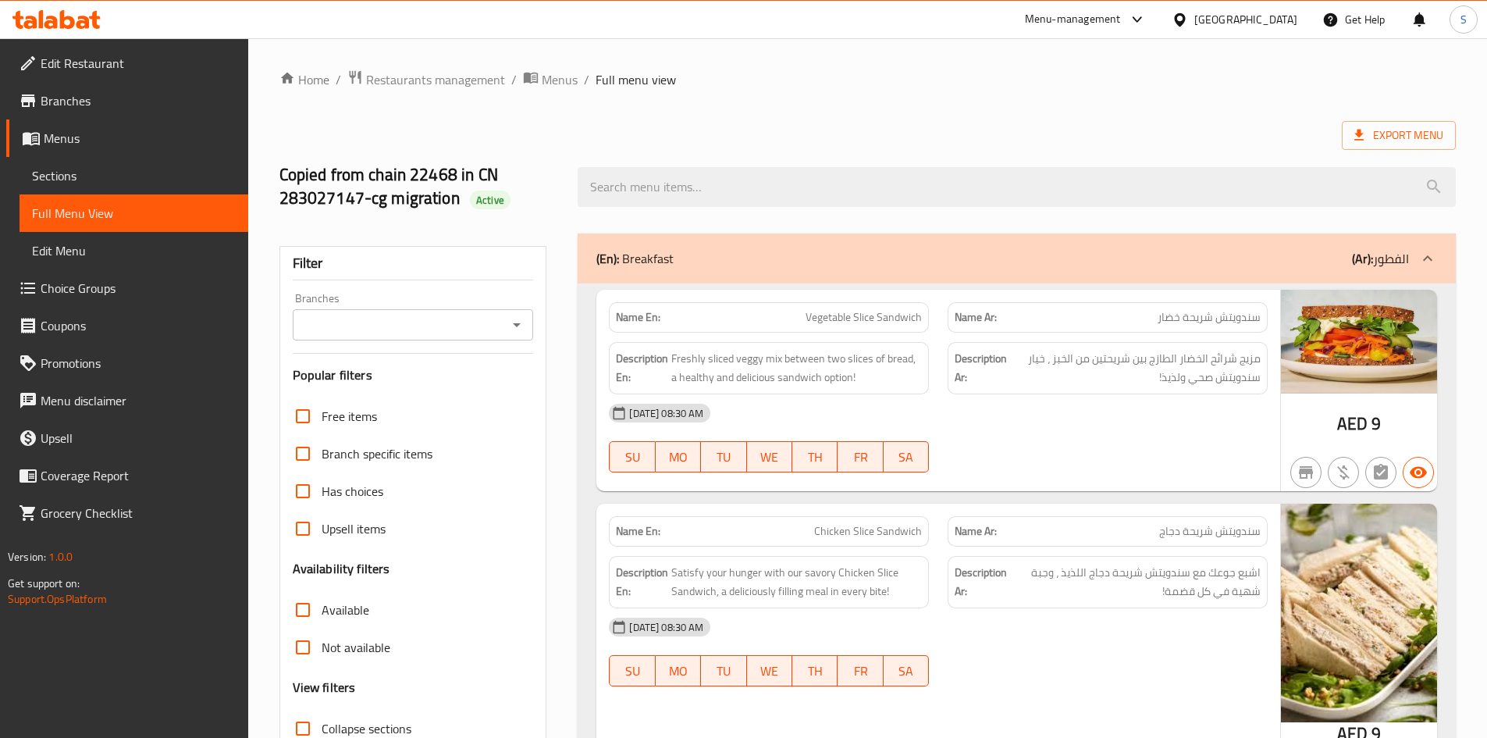
click at [101, 65] on div at bounding box center [743, 369] width 1487 height 738
click at [101, 65] on span "Edit Restaurant" at bounding box center [138, 63] width 195 height 19
click at [148, 185] on link "Sections" at bounding box center [134, 175] width 229 height 37
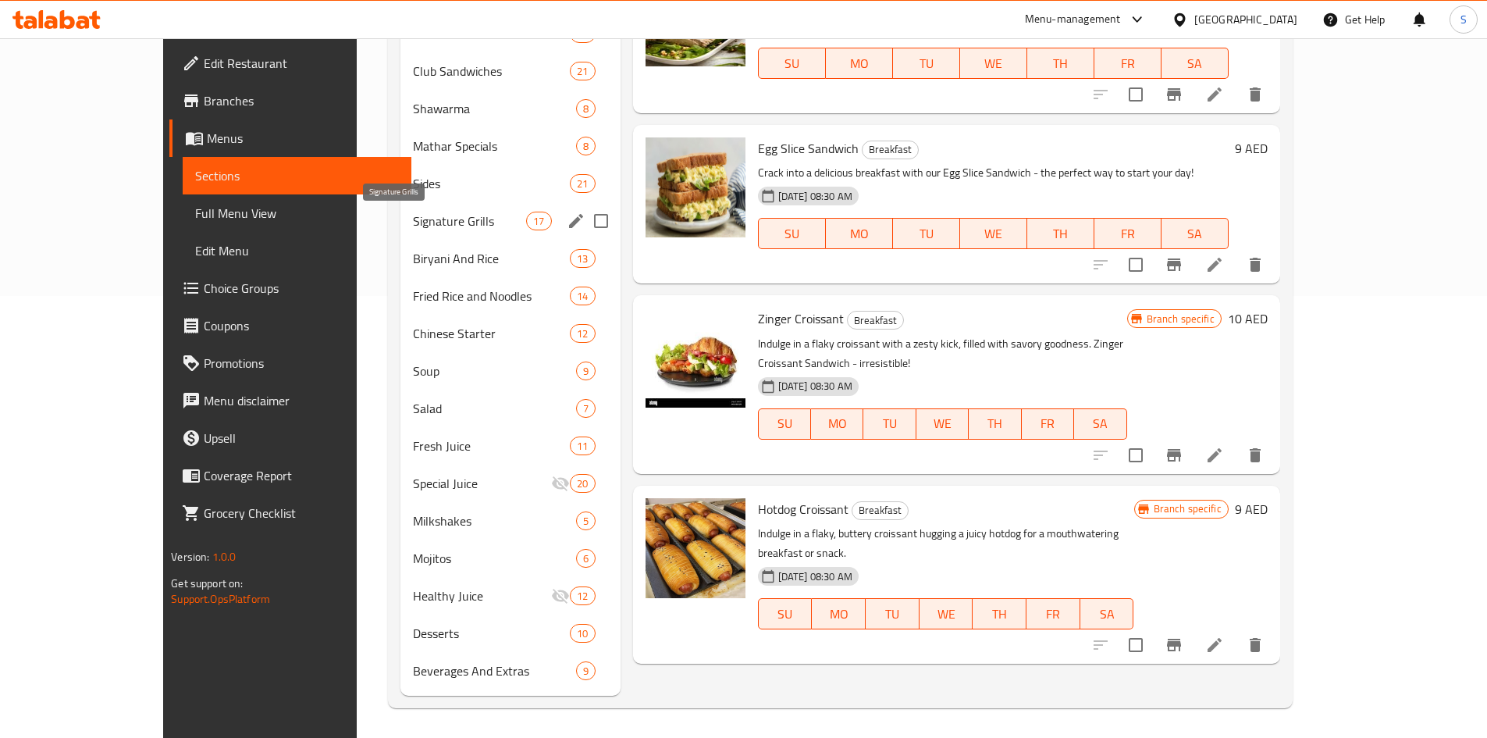
scroll to position [443, 0]
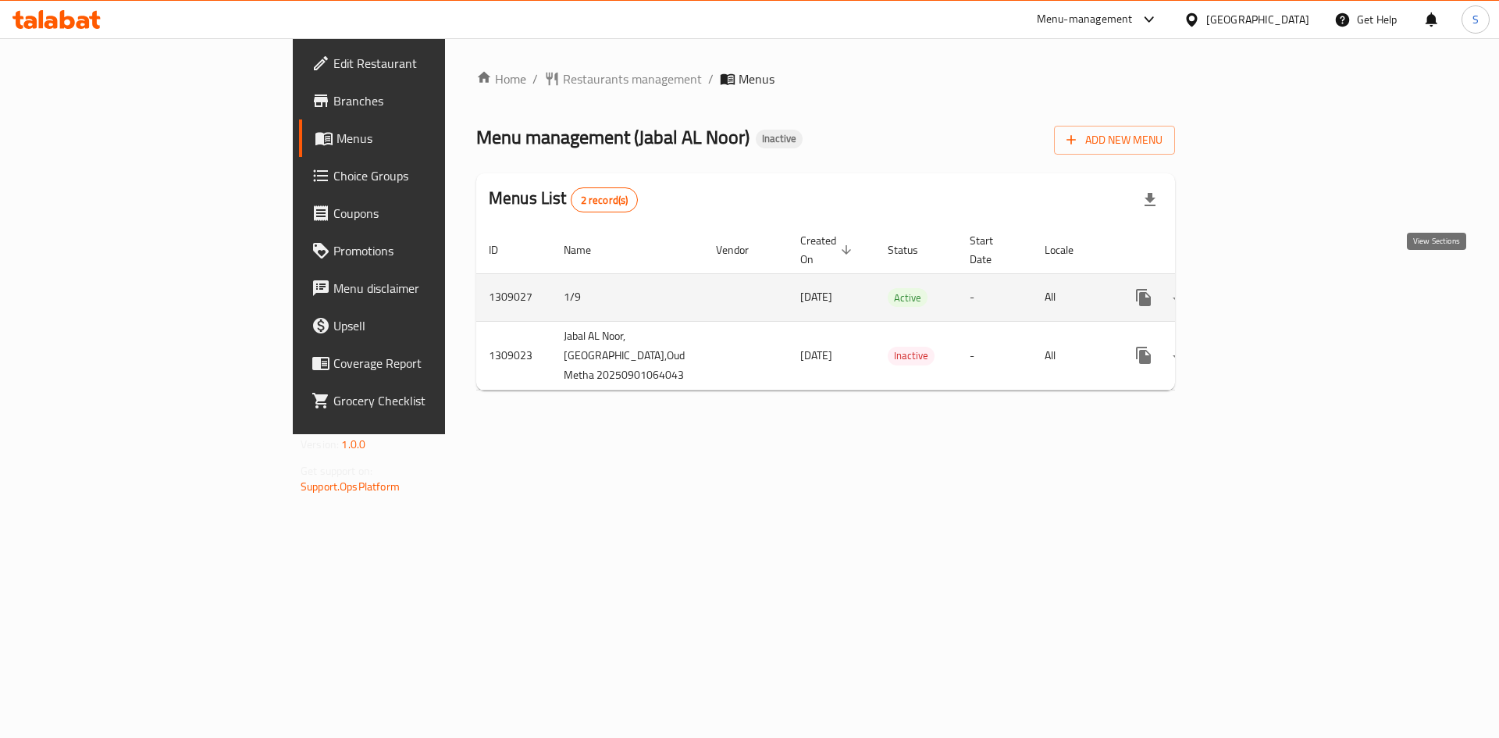
click at [1263, 290] on icon "enhanced table" at bounding box center [1256, 297] width 14 height 14
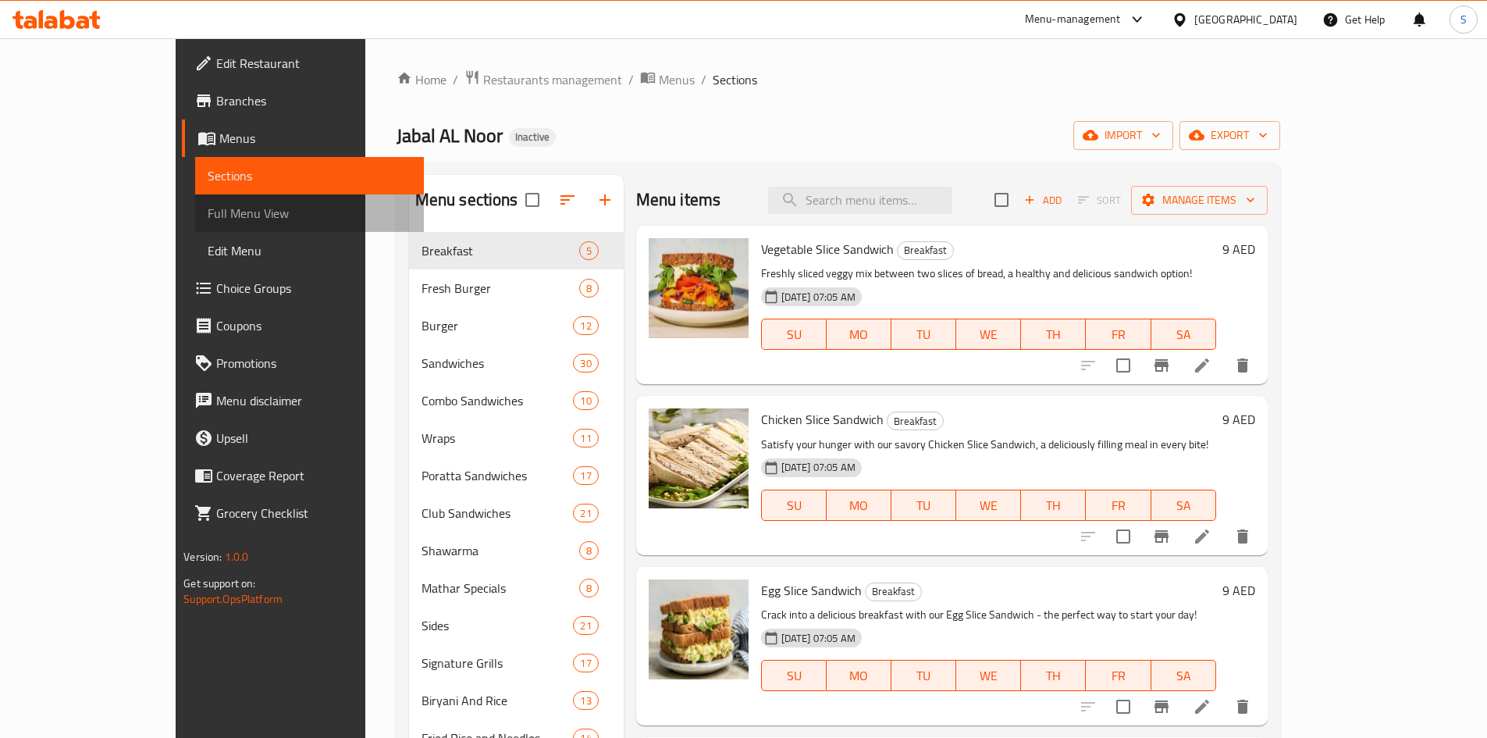
click at [208, 210] on span "Full Menu View" at bounding box center [310, 213] width 204 height 19
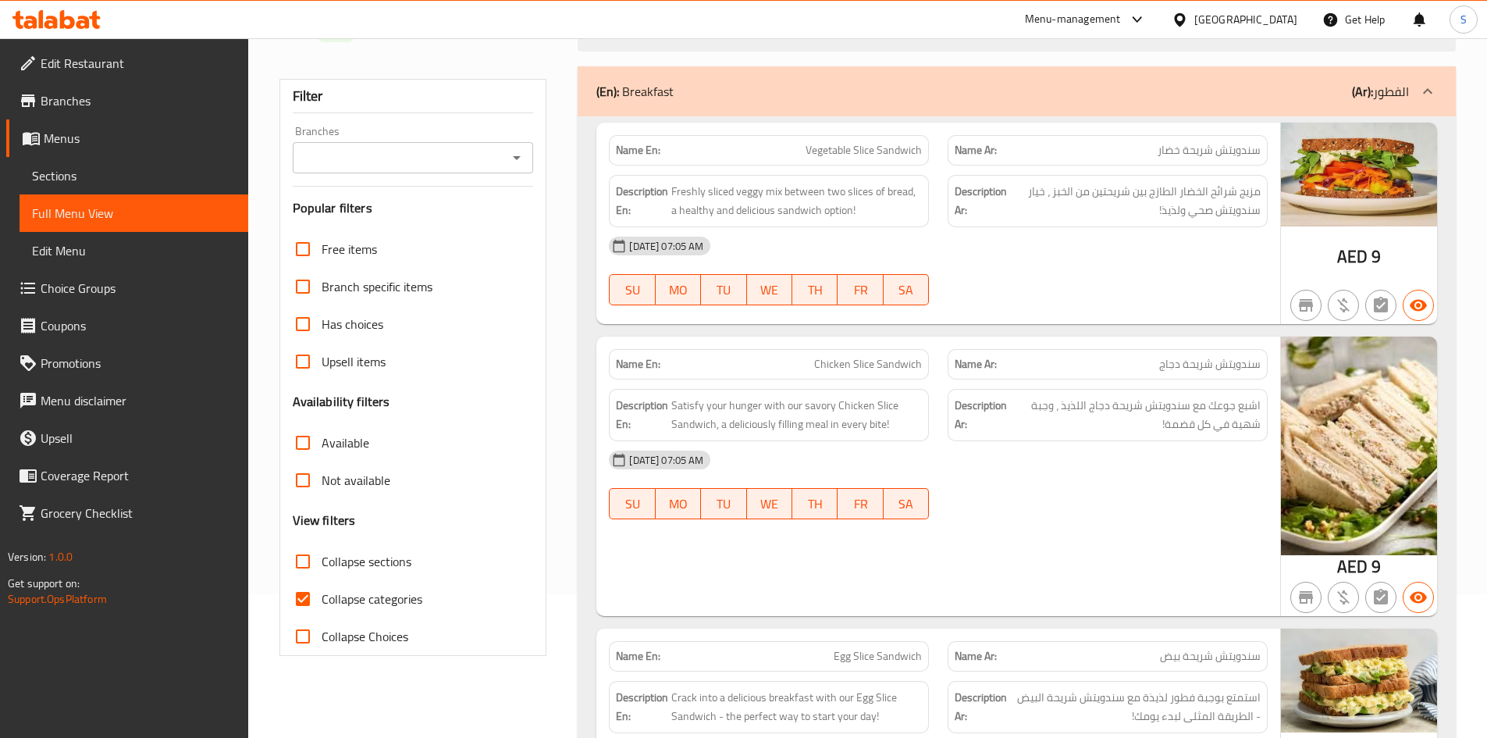
scroll to position [156, 0]
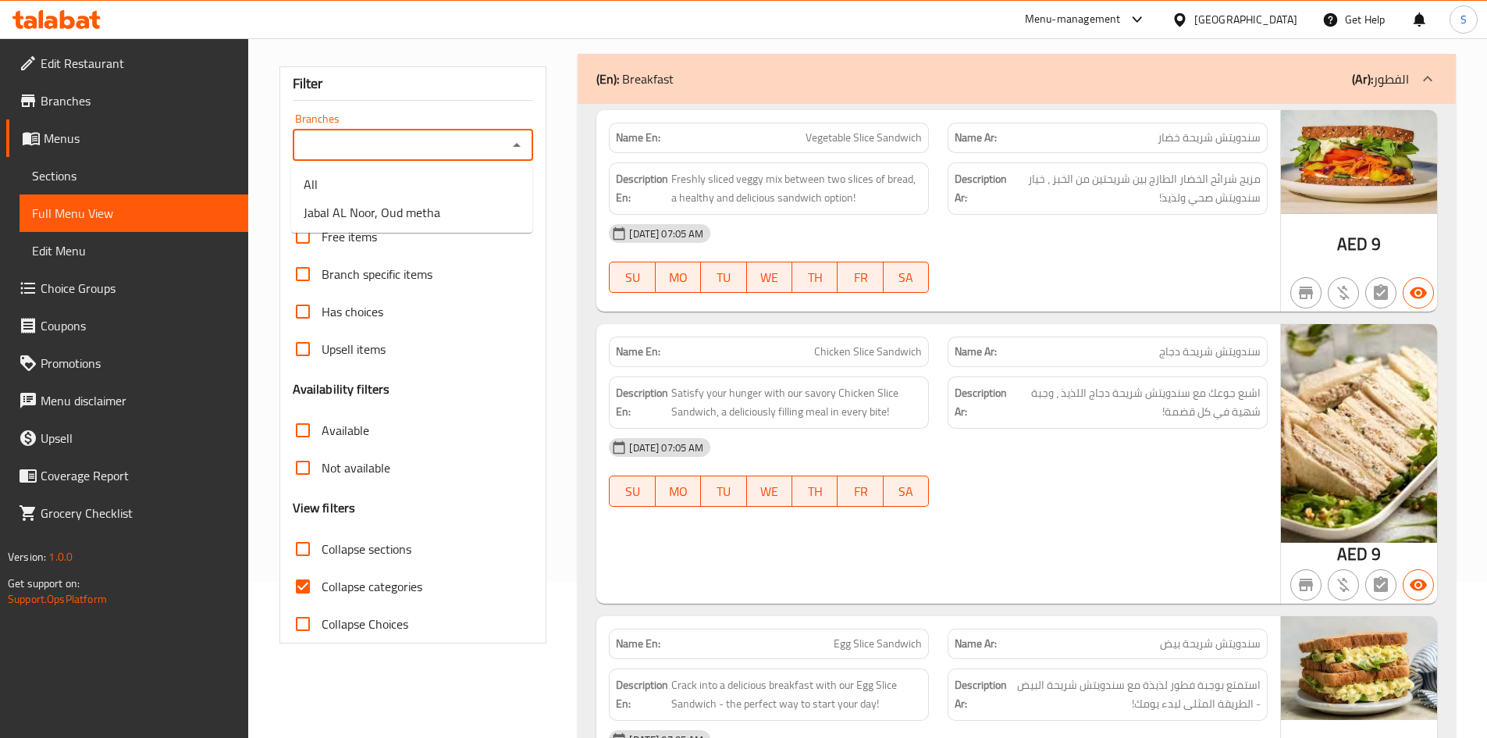
click at [404, 134] on input "Branches" at bounding box center [400, 145] width 206 height 22
click at [368, 209] on span "Jabal AL Noor, Oud metha" at bounding box center [372, 212] width 137 height 19
type input "Jabal AL Noor, Oud metha"
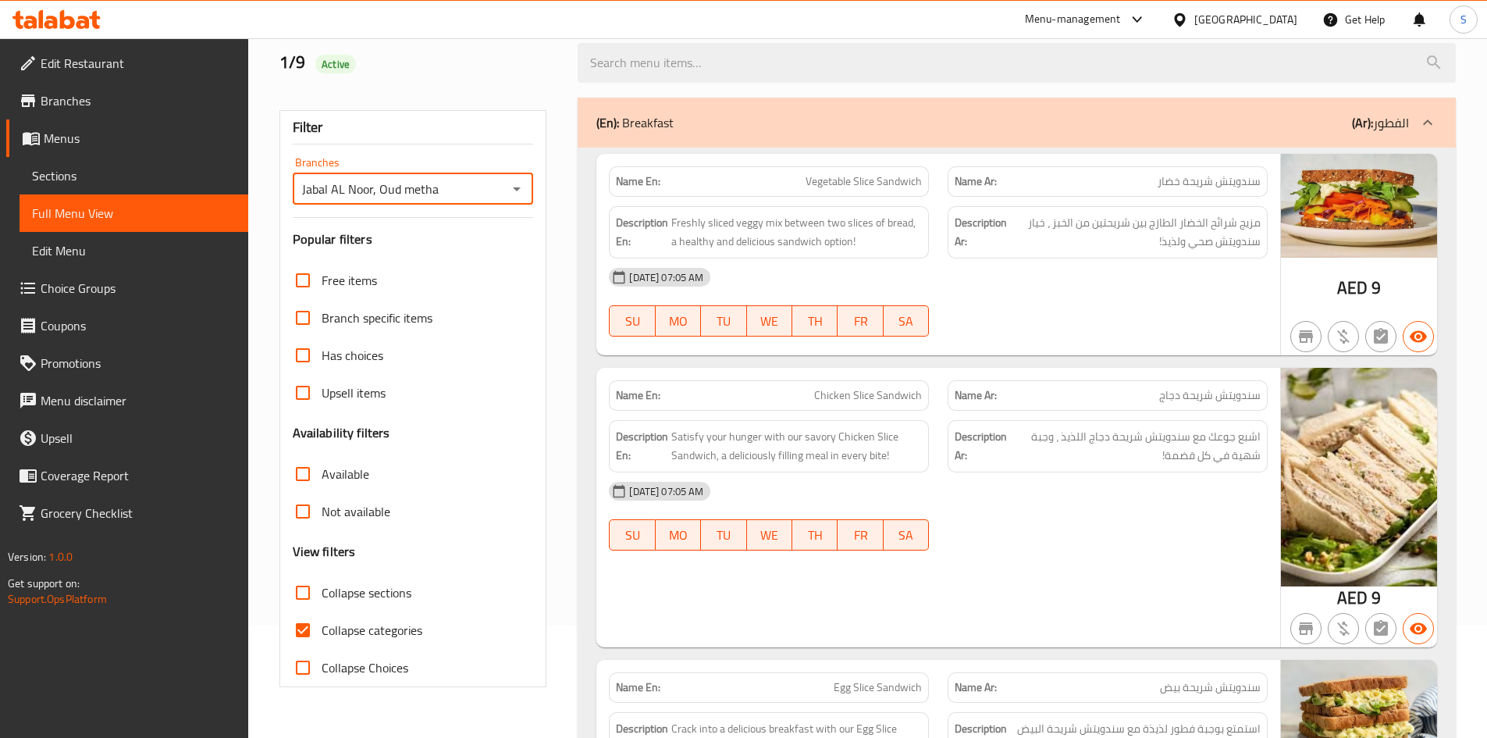
scroll to position [312, 0]
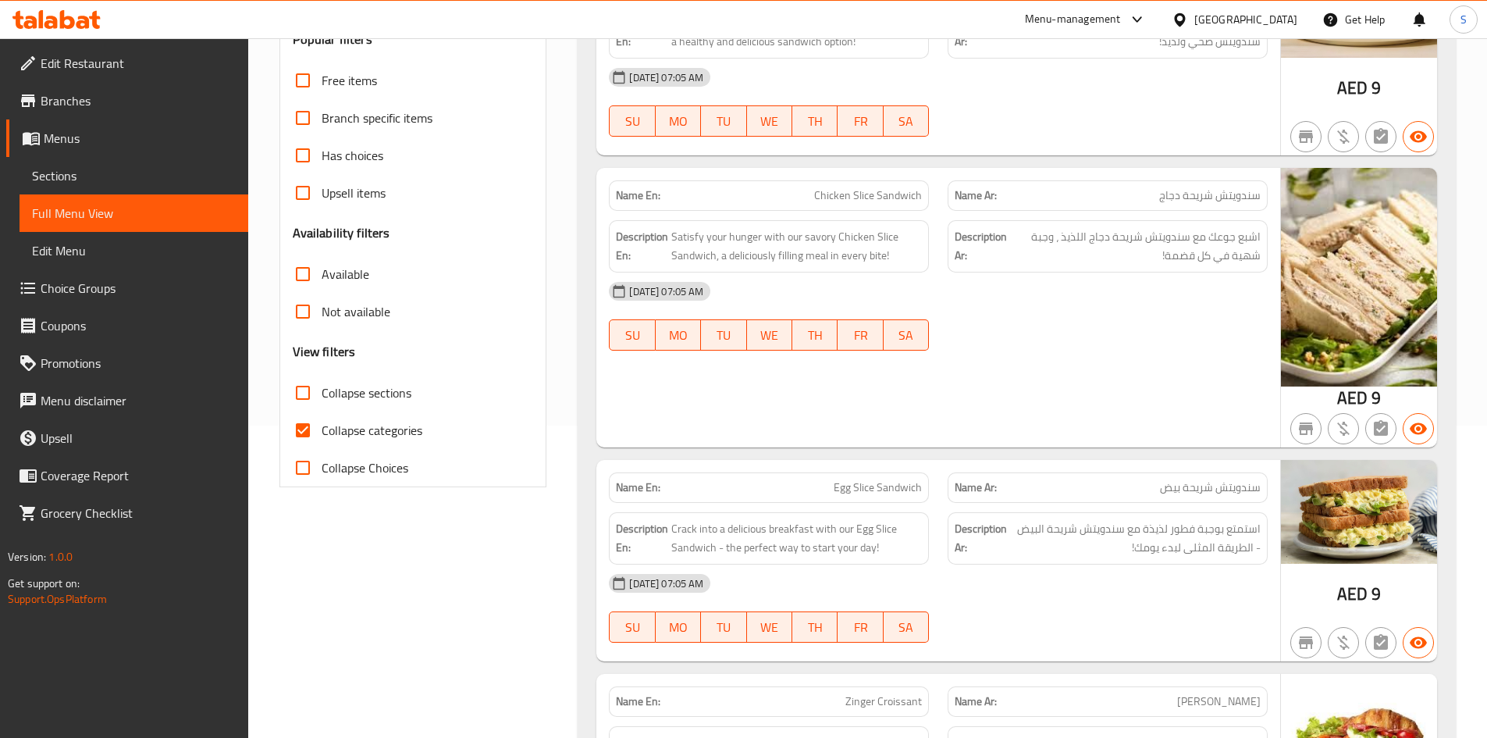
click at [407, 432] on span "Collapse categories" at bounding box center [372, 430] width 101 height 19
click at [322, 432] on input "Collapse categories" at bounding box center [302, 429] width 37 height 37
checkbox input "false"
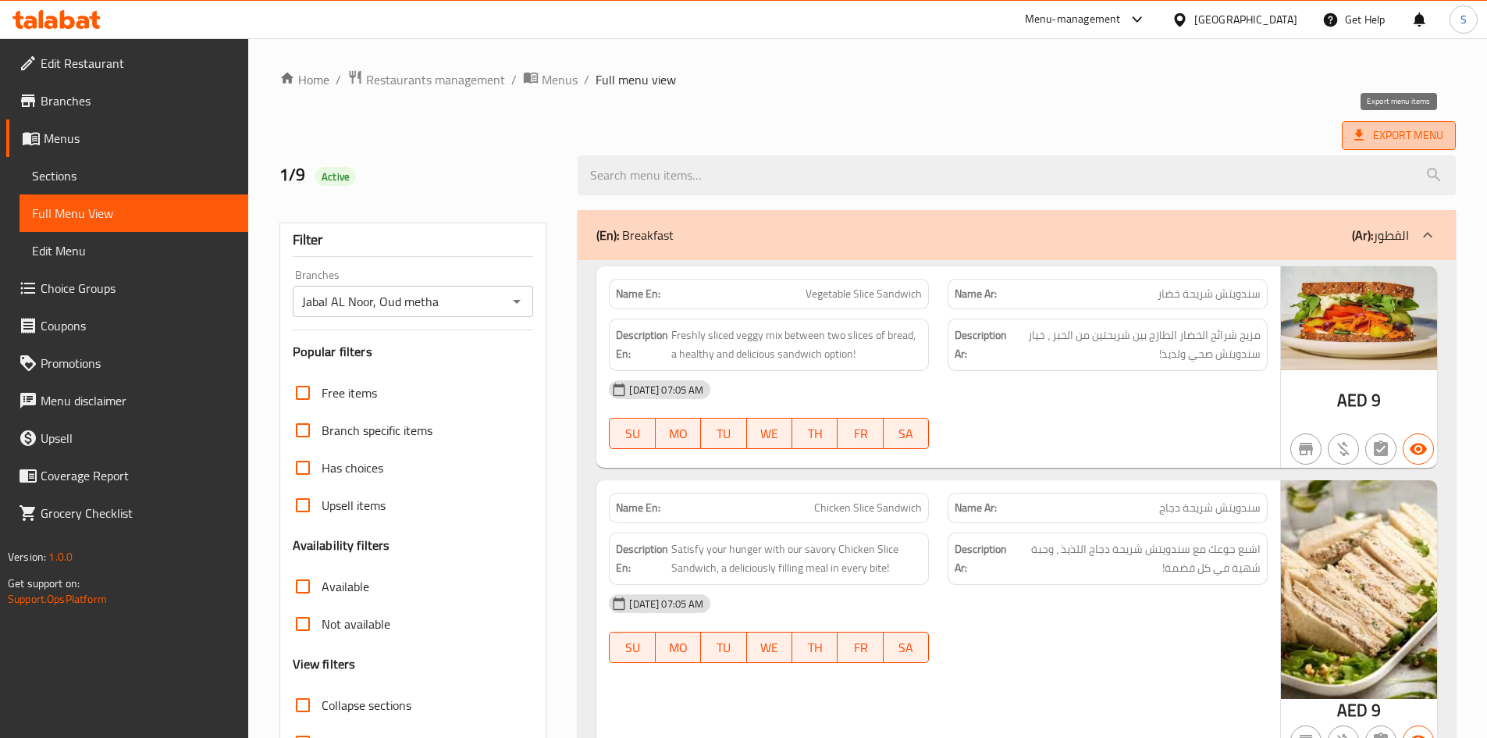
click at [1394, 126] on span "Export Menu" at bounding box center [1398, 136] width 89 height 20
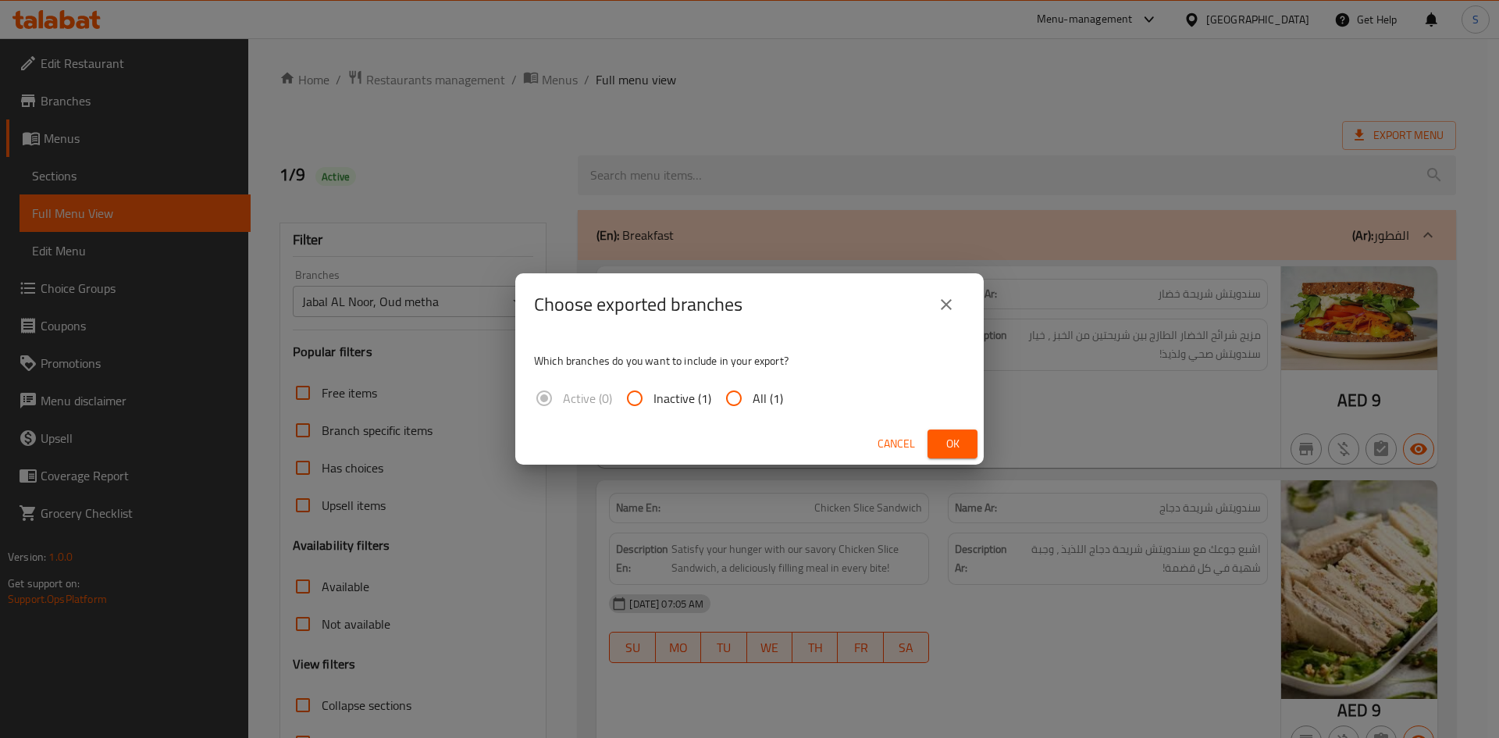
click at [744, 404] on input "All (1)" at bounding box center [733, 397] width 37 height 37
radio input "true"
click at [974, 447] on button "Ok" at bounding box center [952, 443] width 50 height 29
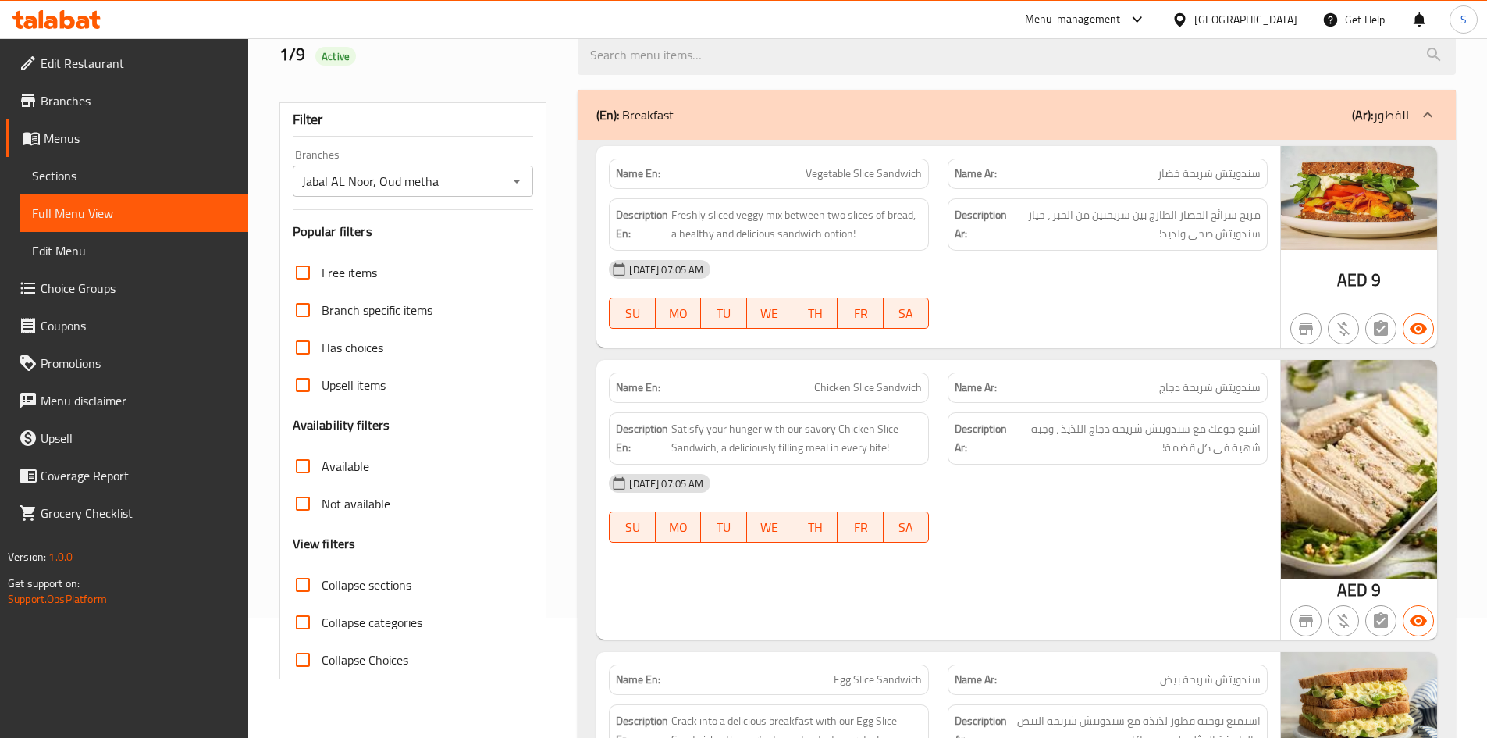
scroll to position [156, 0]
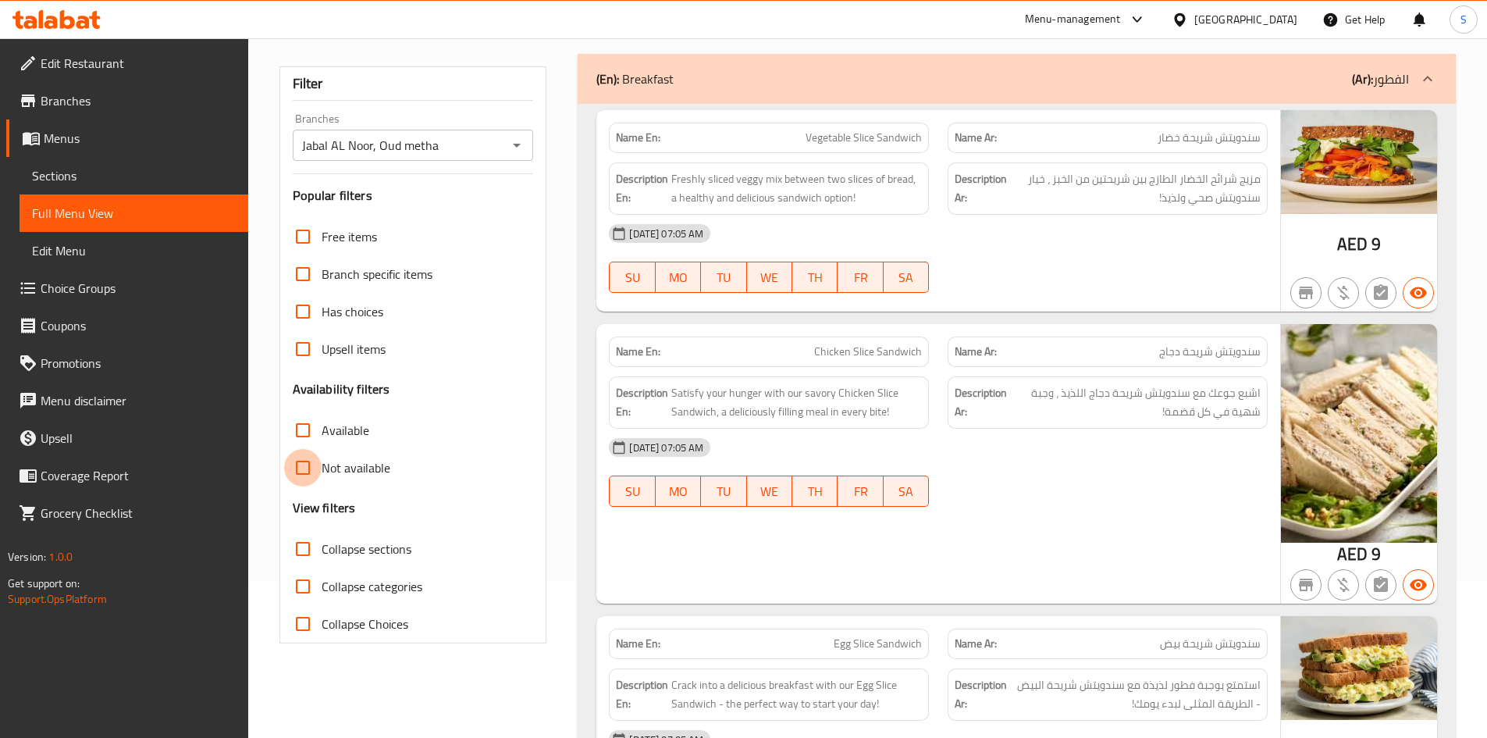
click at [308, 471] on input "Not available" at bounding box center [302, 467] width 37 height 37
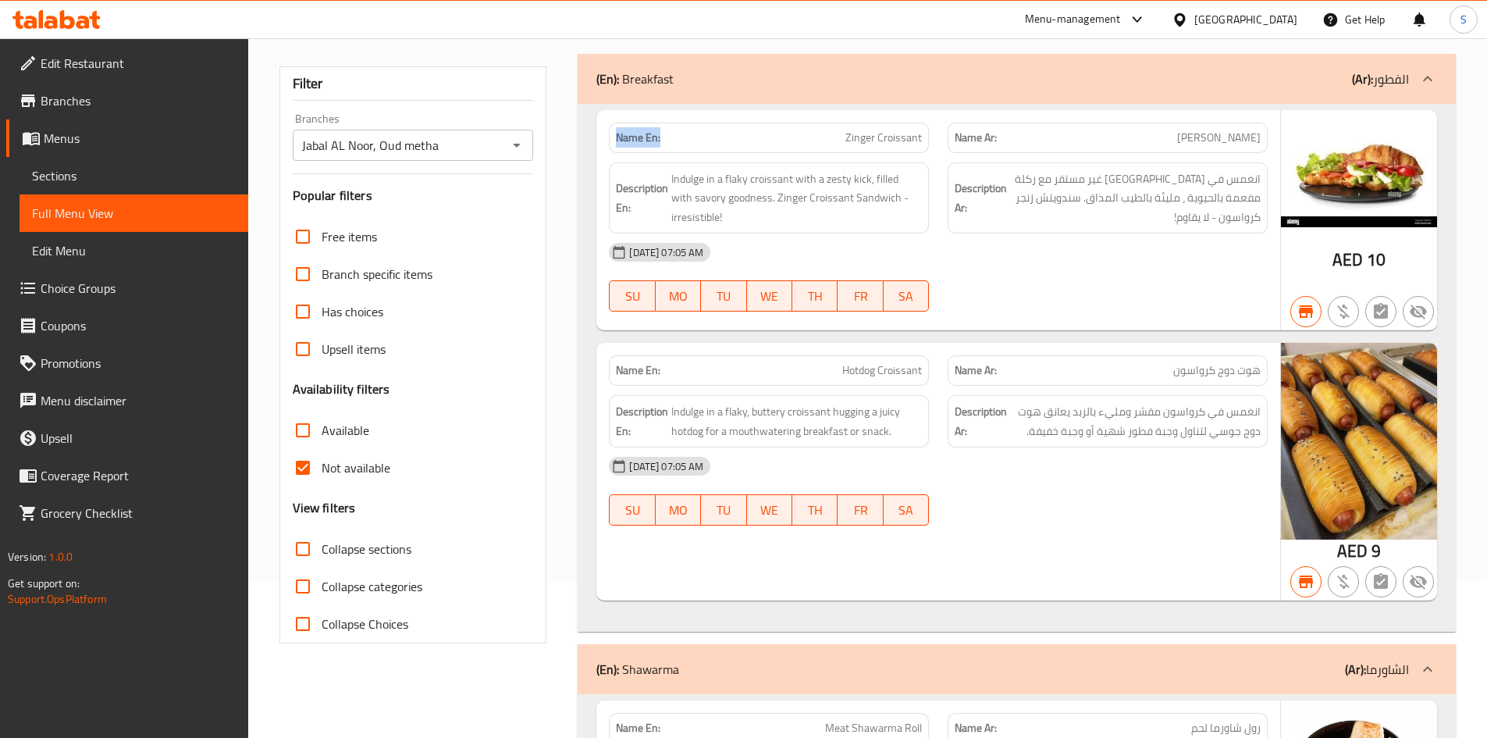
drag, startPoint x: 678, startPoint y: 135, endPoint x: 615, endPoint y: 137, distance: 63.3
click at [615, 137] on div "Name En: Zinger Croissant" at bounding box center [769, 138] width 320 height 30
copy strong "Name En:"
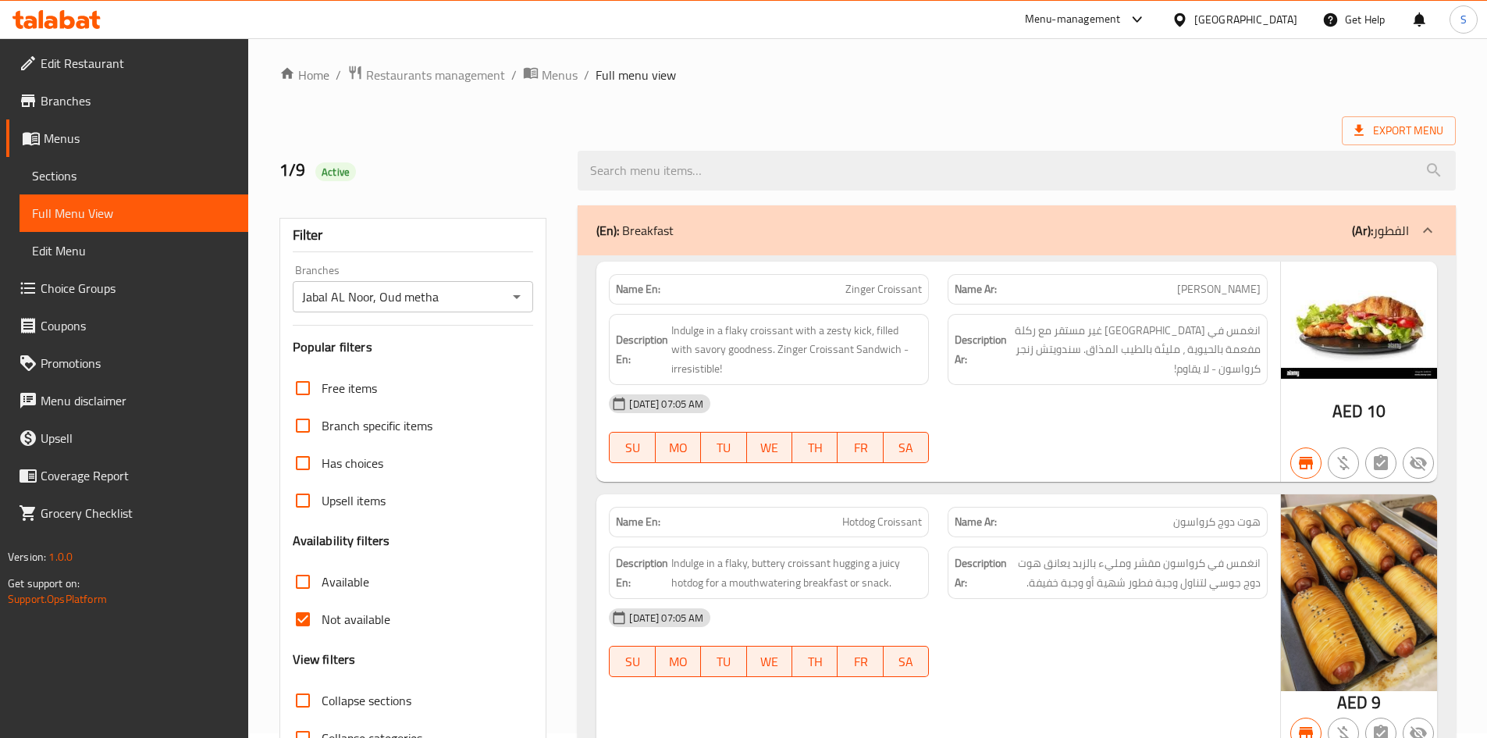
scroll to position [234, 0]
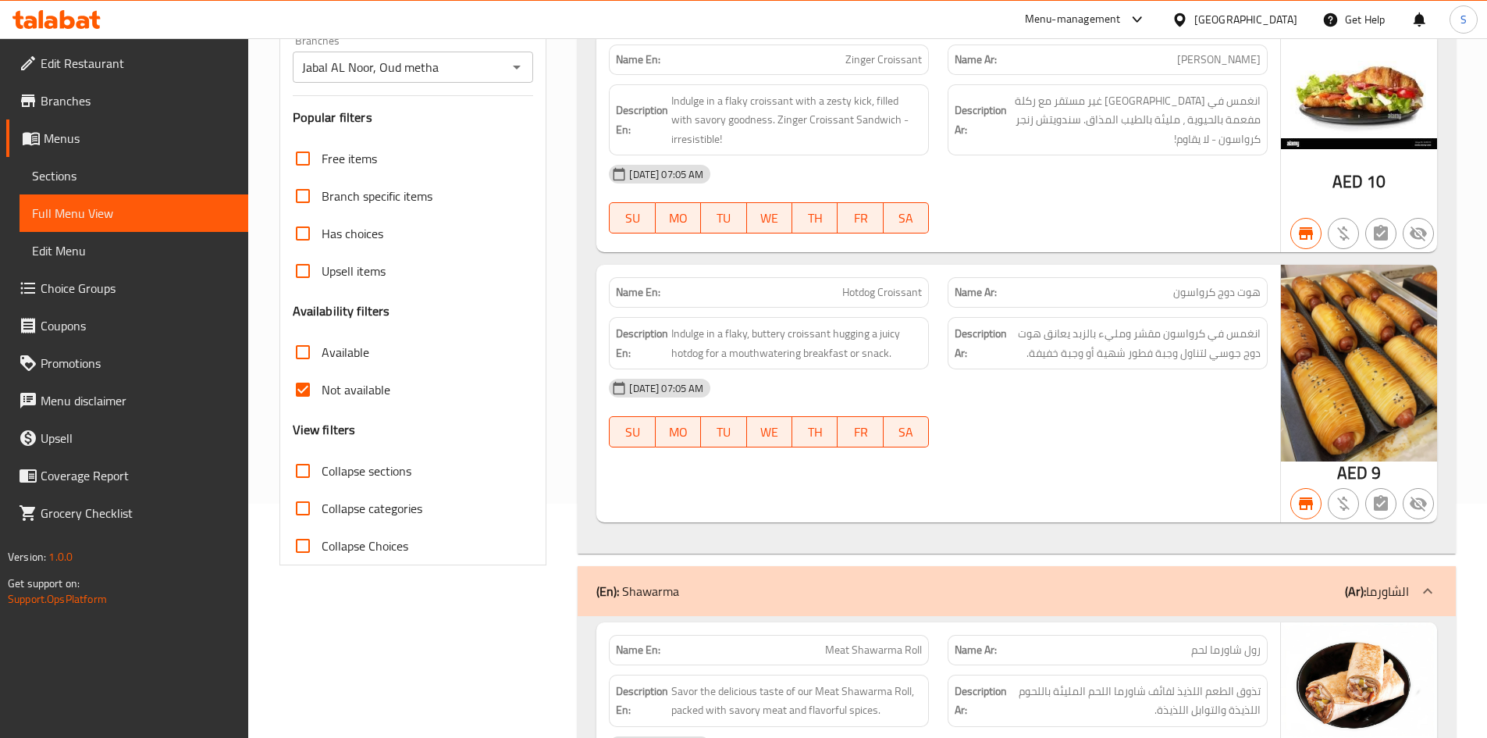
click at [338, 386] on span "Not available" at bounding box center [356, 389] width 69 height 19
click at [322, 386] on input "Not available" at bounding box center [302, 389] width 37 height 37
checkbox input "false"
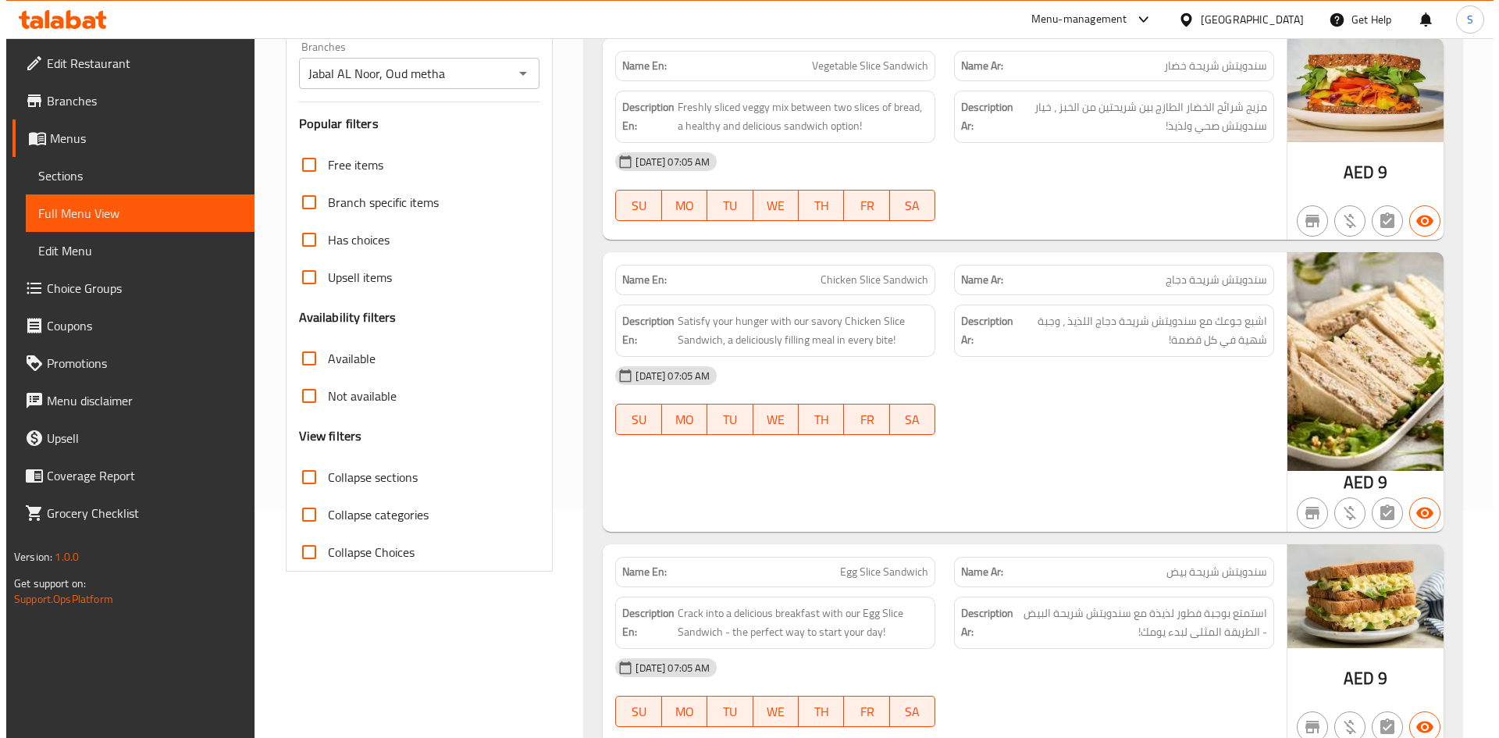
scroll to position [0, 0]
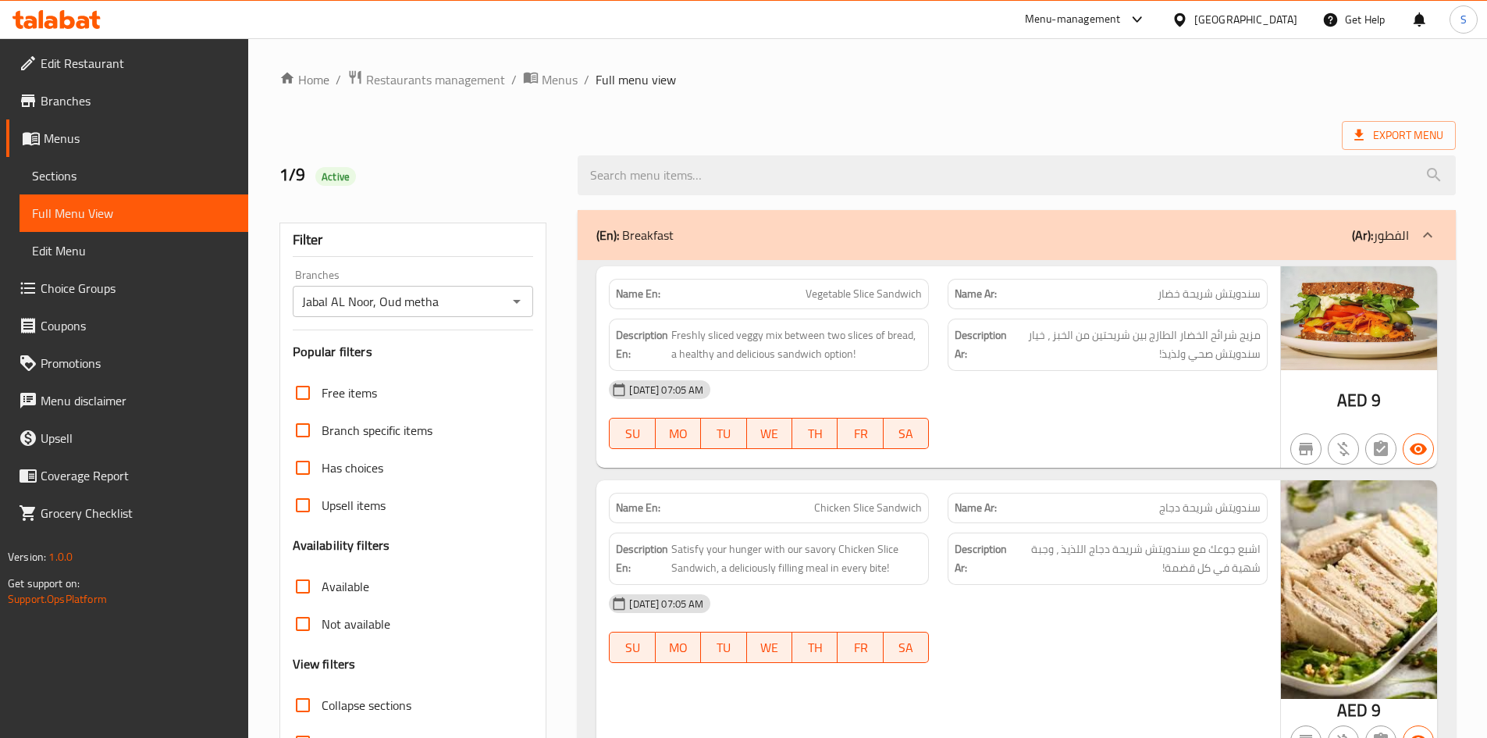
click at [343, 473] on span "Has choices" at bounding box center [353, 467] width 62 height 19
click at [322, 473] on input "Has choices" at bounding box center [302, 467] width 37 height 37
checkbox input "true"
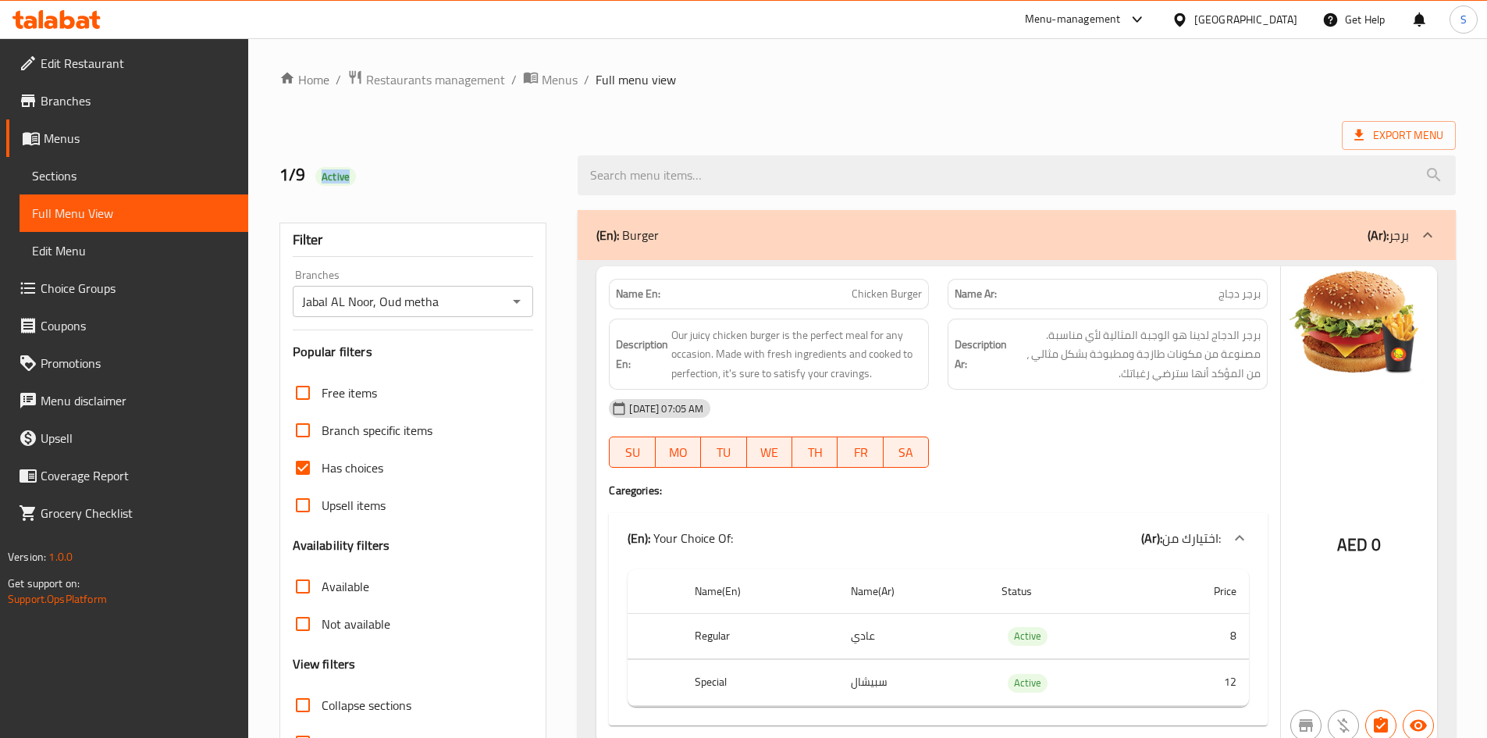
drag, startPoint x: 307, startPoint y: 176, endPoint x: 384, endPoint y: 163, distance: 78.3
click at [382, 164] on h2 "1/9 Active" at bounding box center [419, 174] width 280 height 23
copy span "Active"
click at [63, 175] on span "Sections" at bounding box center [134, 175] width 204 height 19
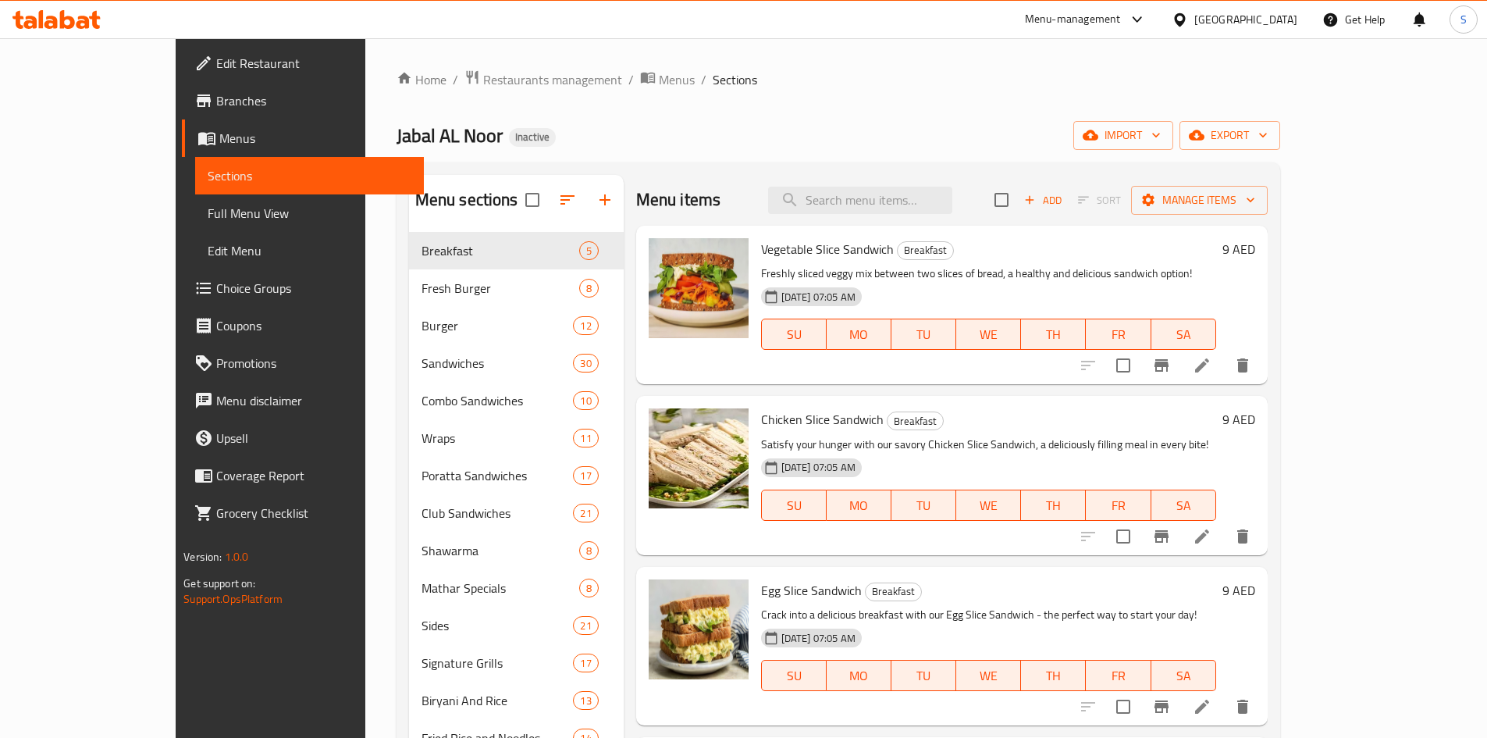
click at [889, 89] on ol "Home / Restaurants management / Menus / Sections" at bounding box center [839, 79] width 884 height 20
click at [873, 144] on div "Jabal AL Noor Inactive import export" at bounding box center [839, 135] width 884 height 29
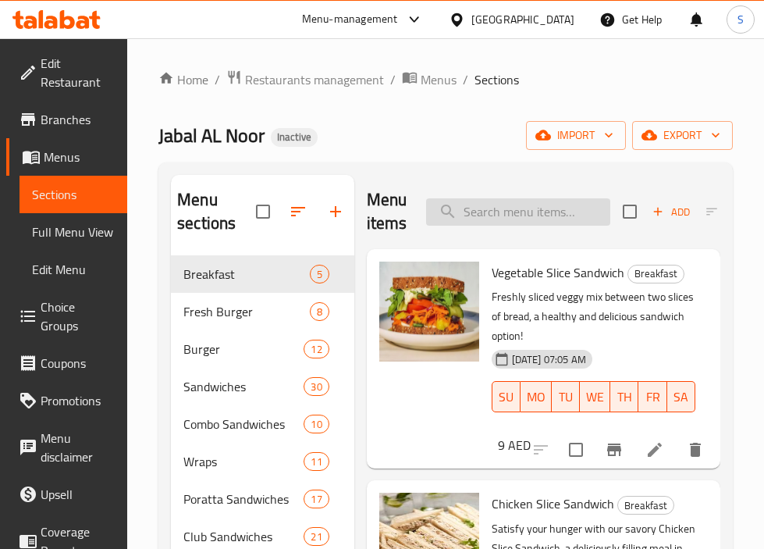
click at [573, 207] on input "search" at bounding box center [518, 211] width 184 height 27
paste input "Zinger Combo"
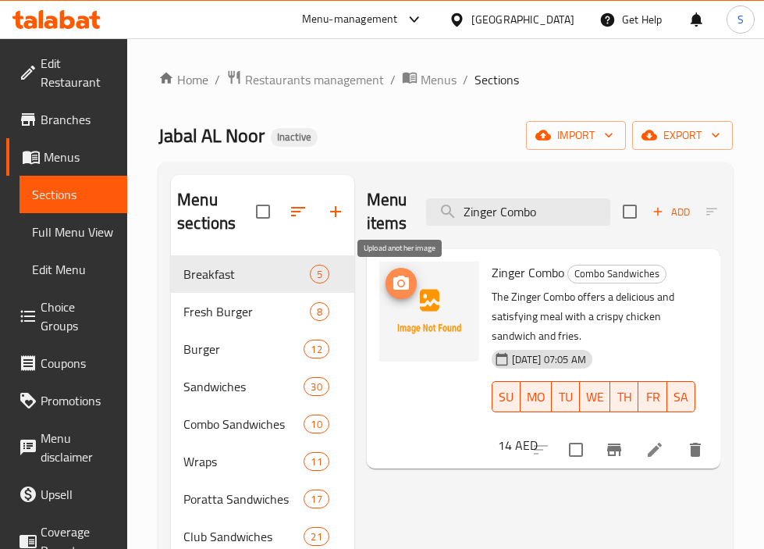
click at [402, 286] on icon "upload picture" at bounding box center [401, 283] width 19 height 19
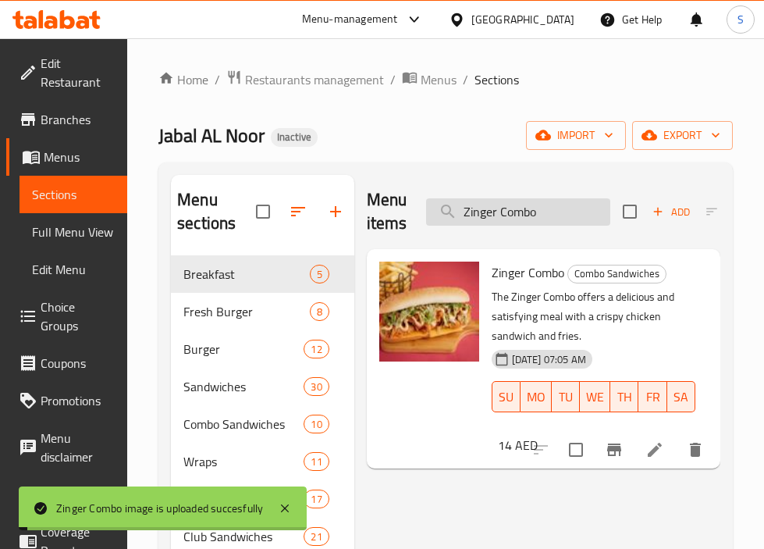
click at [504, 224] on input "Zinger Combo" at bounding box center [518, 211] width 184 height 27
paste input "Chicken Fillet"
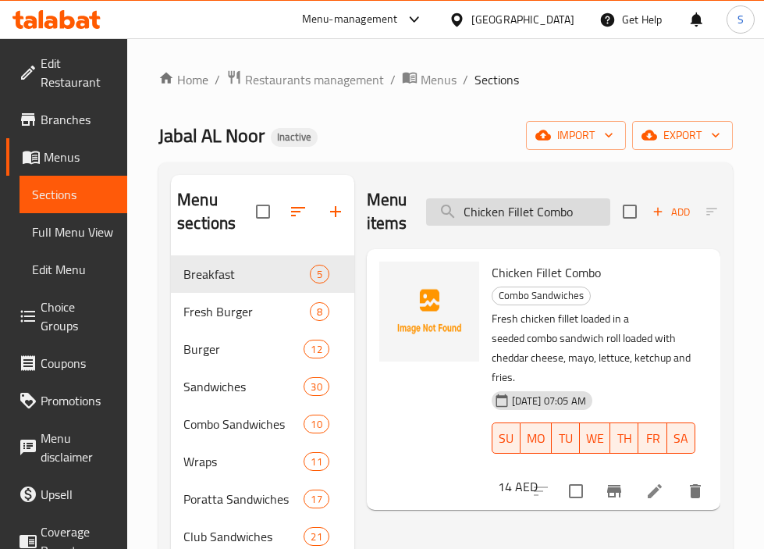
click at [571, 216] on input "Chicken Fillet Combo" at bounding box center [518, 211] width 184 height 27
paste input "Zinger"
click at [407, 286] on icon "upload picture" at bounding box center [401, 283] width 16 height 14
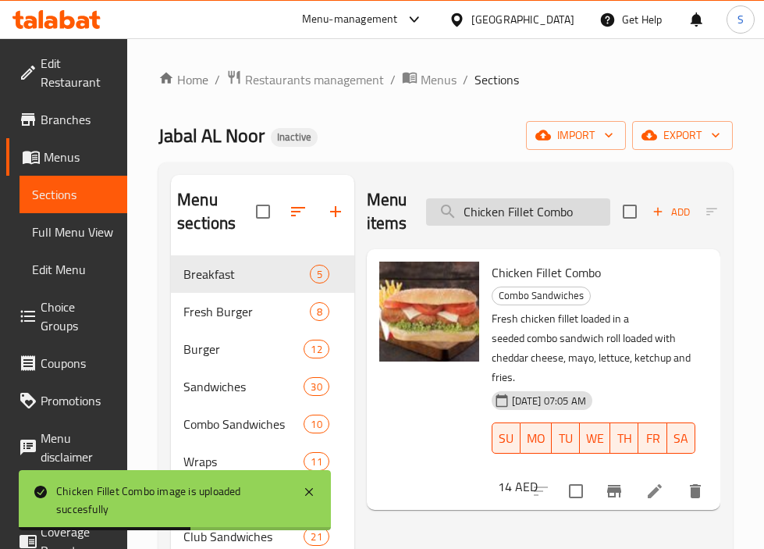
click at [475, 203] on input "Chicken Fillet Combo" at bounding box center [518, 211] width 184 height 27
paste input "Shawarma Wrap"
click at [475, 203] on input "Shawarma WrapFillet Combo" at bounding box center [518, 211] width 184 height 27
paste input "search"
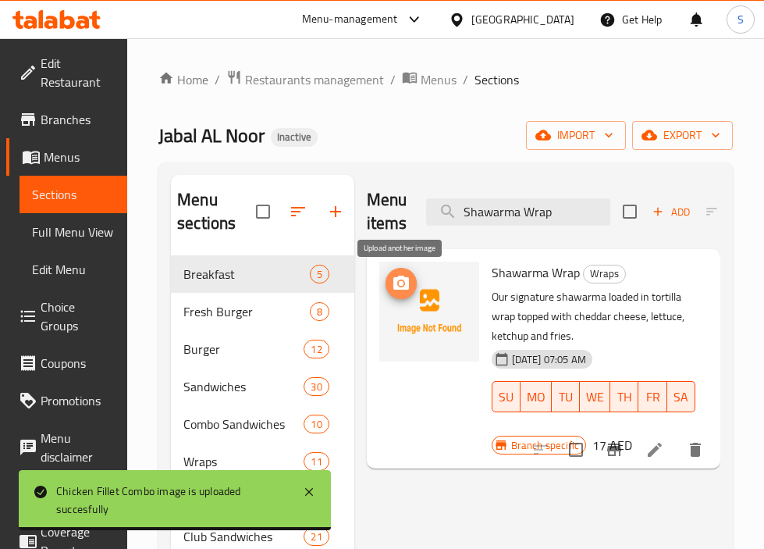
click at [401, 298] on button "upload picture" at bounding box center [401, 283] width 31 height 31
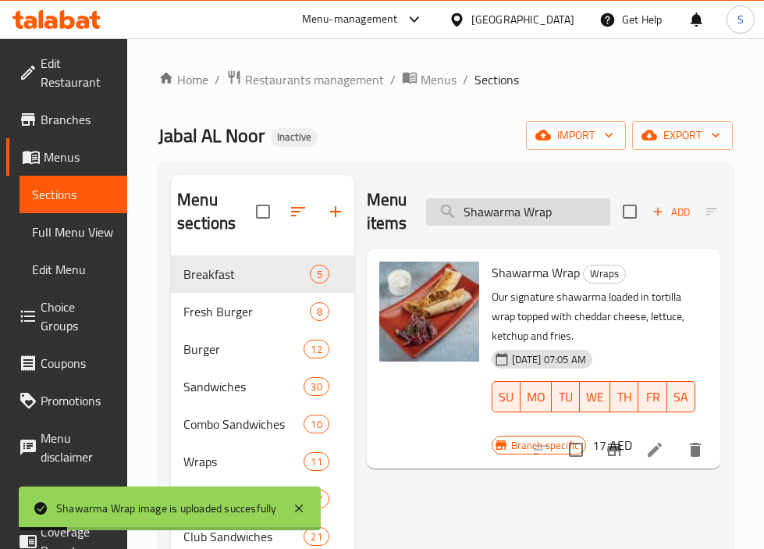
click at [497, 203] on input "Shawarma Wrap" at bounding box center [518, 211] width 184 height 27
paste input "Plate Chicken"
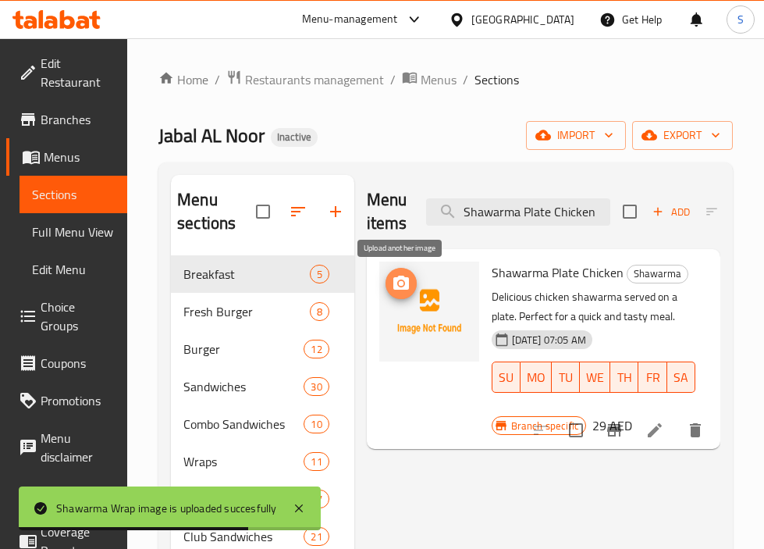
click at [410, 276] on icon "upload picture" at bounding box center [401, 283] width 19 height 19
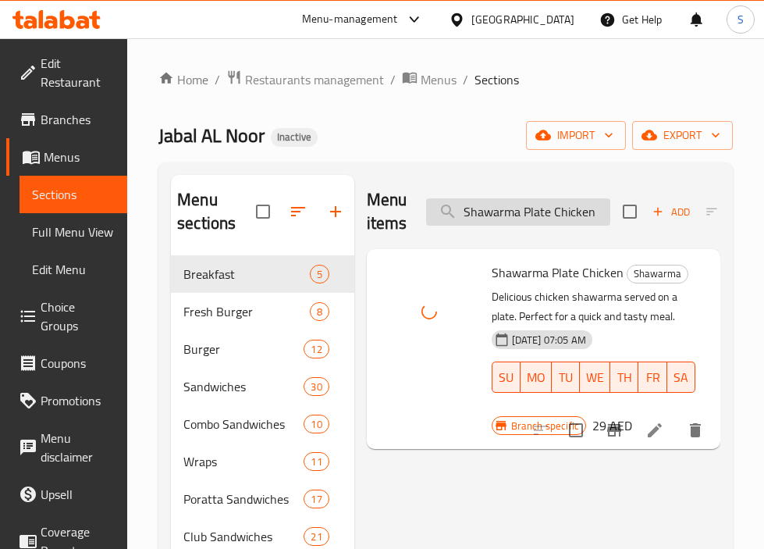
click at [503, 208] on input "Shawarma Plate Chicken" at bounding box center [518, 211] width 184 height 27
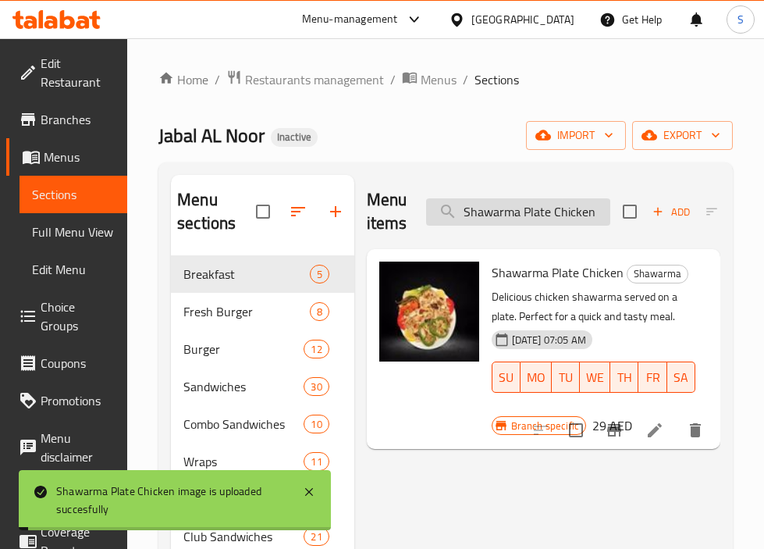
click at [503, 208] on input "Shawarma Plate Chicken" at bounding box center [518, 211] width 184 height 27
paste input "Meat"
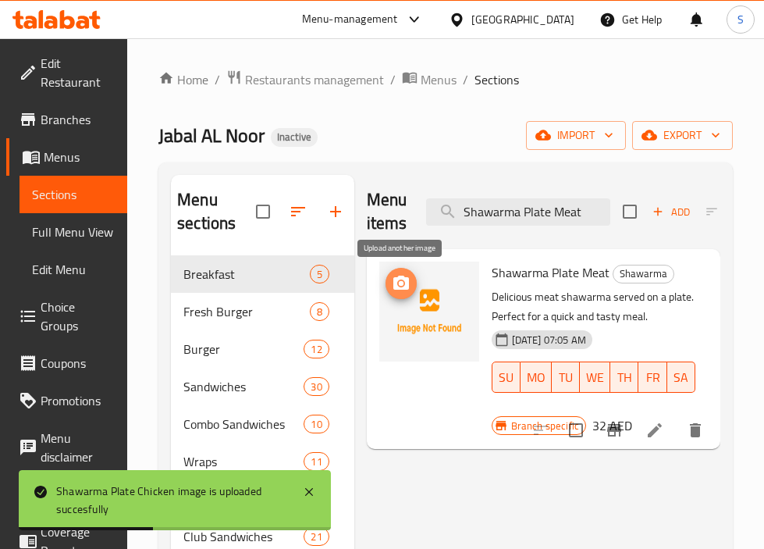
click at [400, 280] on icon "upload picture" at bounding box center [401, 283] width 19 height 19
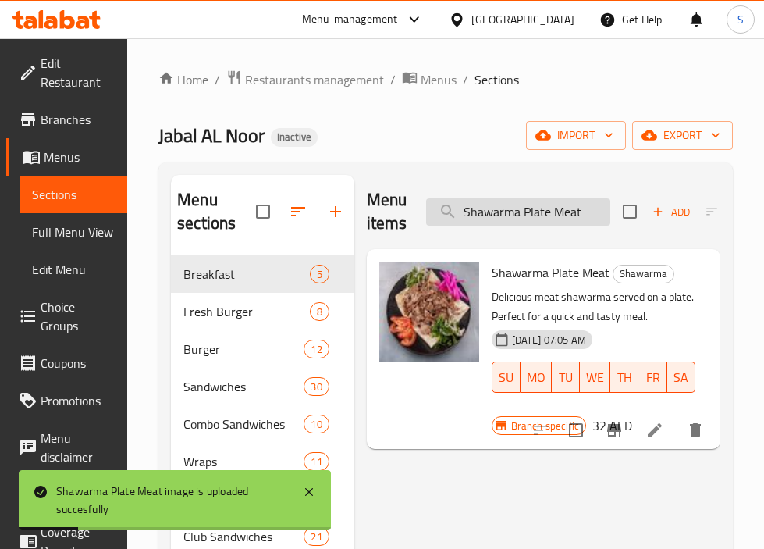
click at [524, 209] on input "Shawarma Plate Meat" at bounding box center [518, 211] width 184 height 27
paste input "Chicken Shawarma Roll"
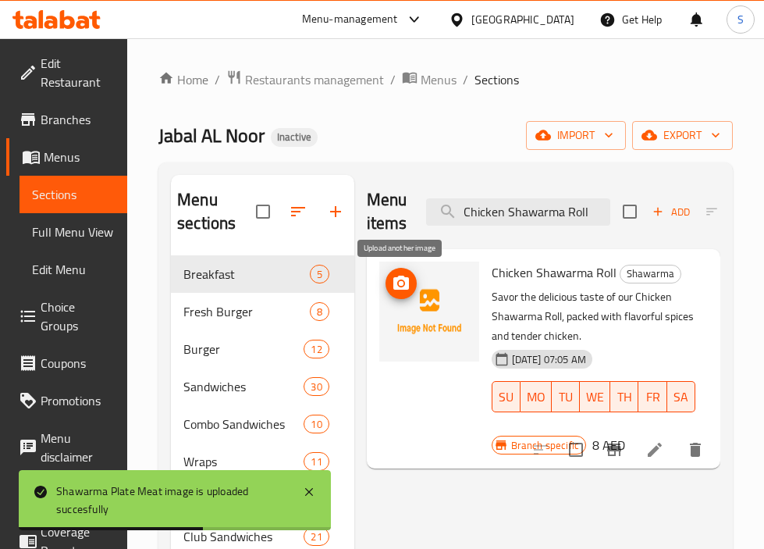
click at [401, 268] on button "upload picture" at bounding box center [401, 283] width 31 height 31
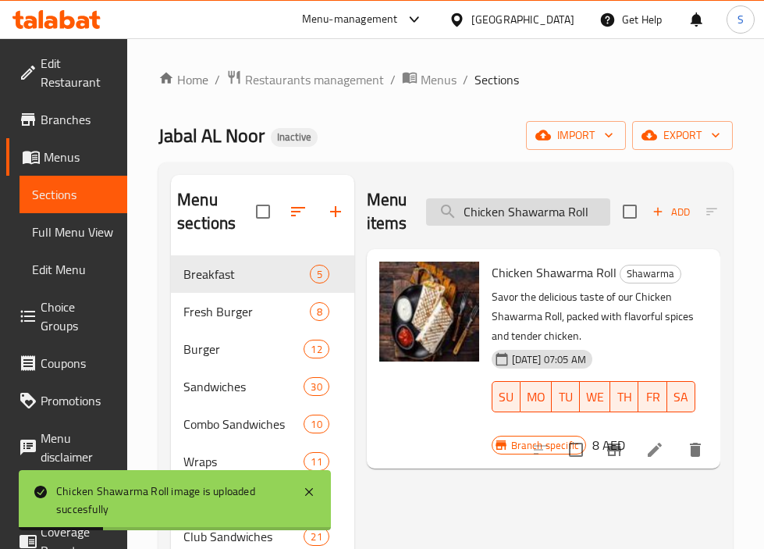
click at [475, 208] on input "Chicken Shawarma Roll" at bounding box center [518, 211] width 184 height 27
paste input "Yogurt Salad"
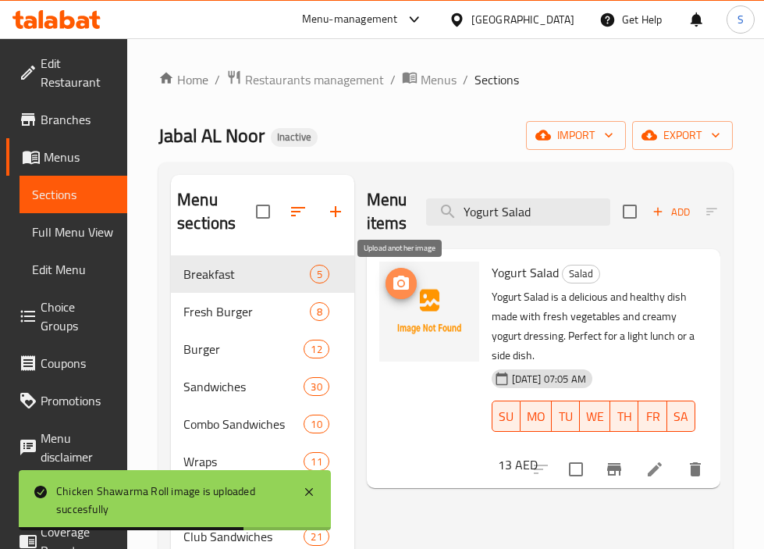
click at [411, 291] on span "upload picture" at bounding box center [401, 283] width 31 height 19
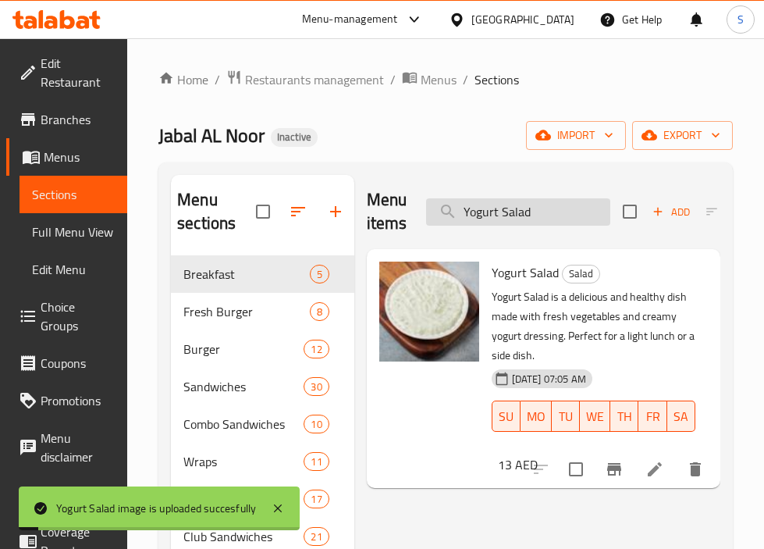
click at [528, 212] on input "Yogurt Salad" at bounding box center [518, 211] width 184 height 27
paste input "Muthabal"
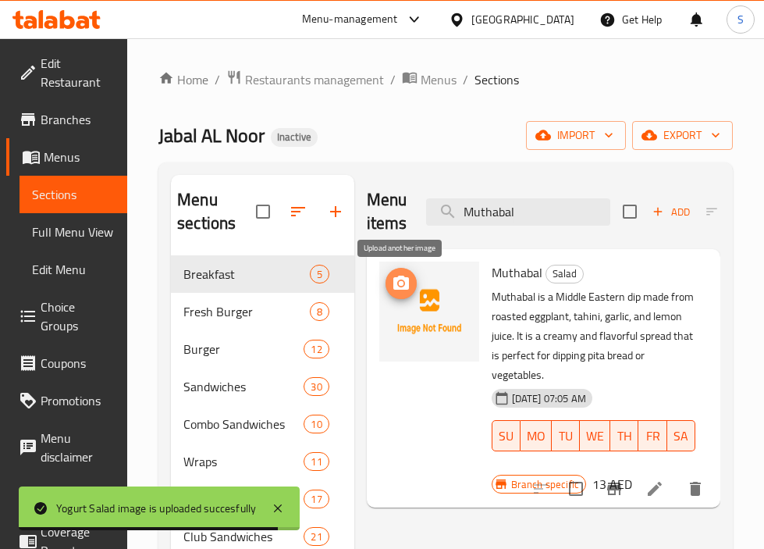
click at [407, 289] on icon "upload picture" at bounding box center [401, 283] width 16 height 14
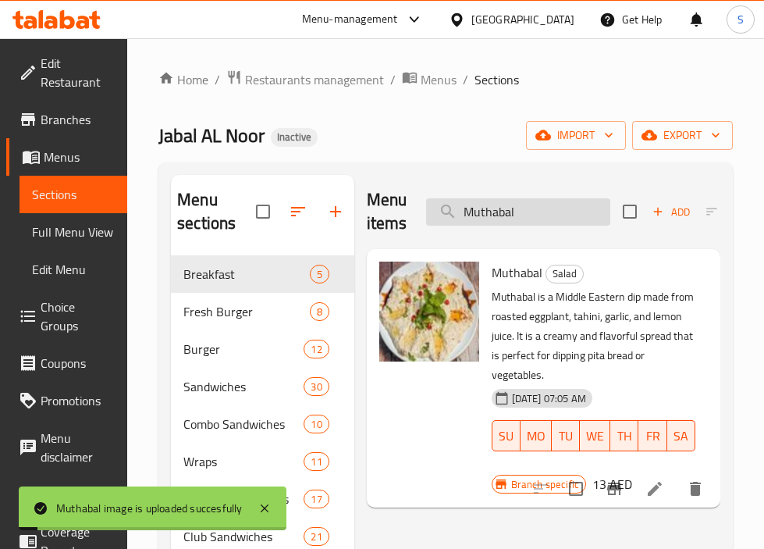
click at [525, 204] on input "Muthabal" at bounding box center [518, 211] width 184 height 27
paste input "Fresh Water Melon Juice"
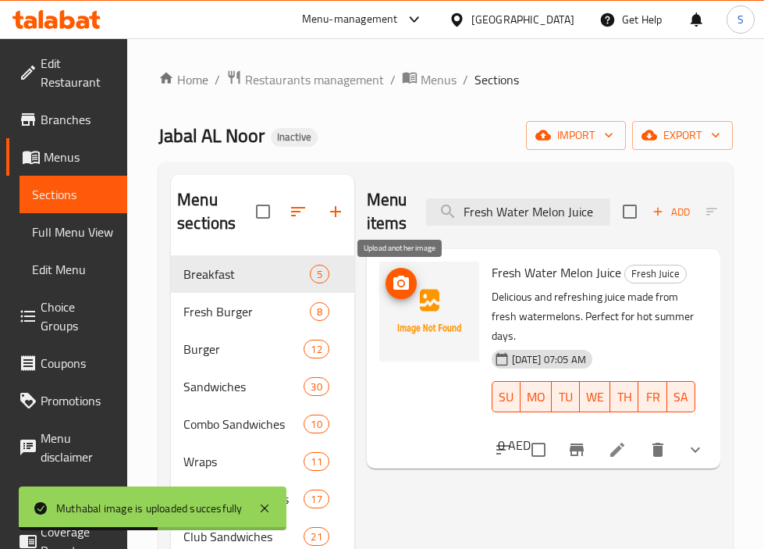
click at [407, 293] on button "upload picture" at bounding box center [401, 283] width 31 height 31
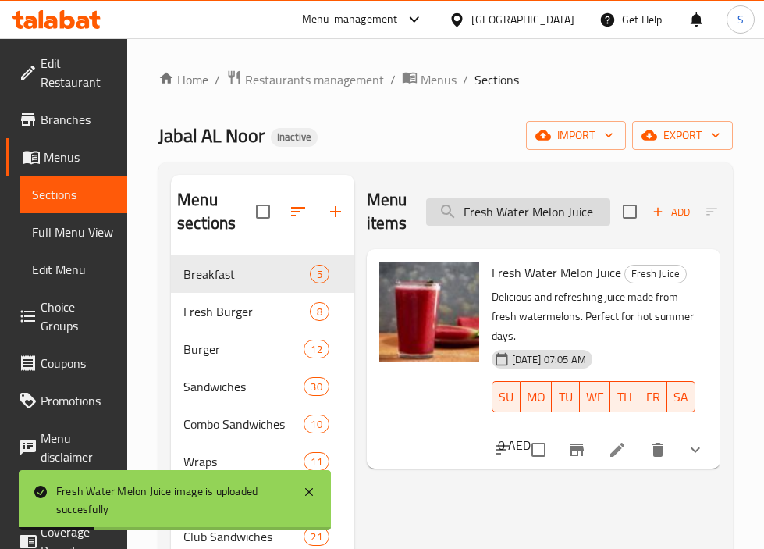
click at [482, 208] on input "Fresh Water Melon Juice" at bounding box center [518, 211] width 184 height 27
paste input "Pomogranate Mojito"
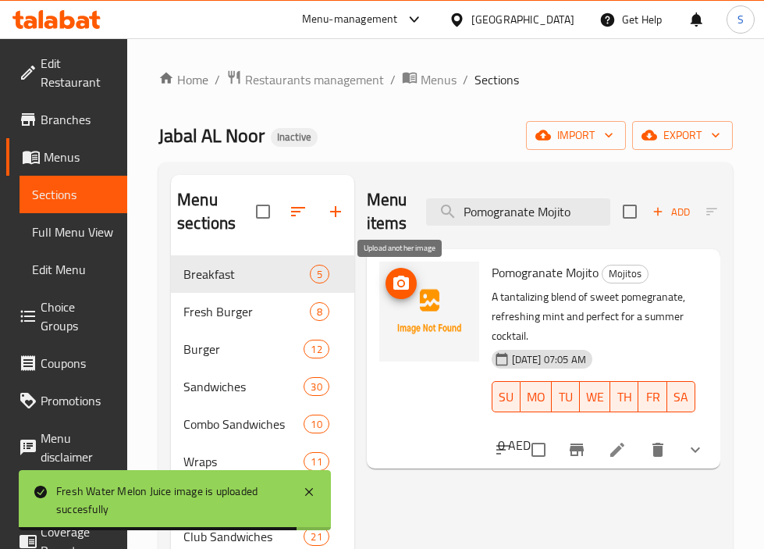
type input "Pomogranate Mojito"
click at [407, 296] on button "upload picture" at bounding box center [401, 283] width 31 height 31
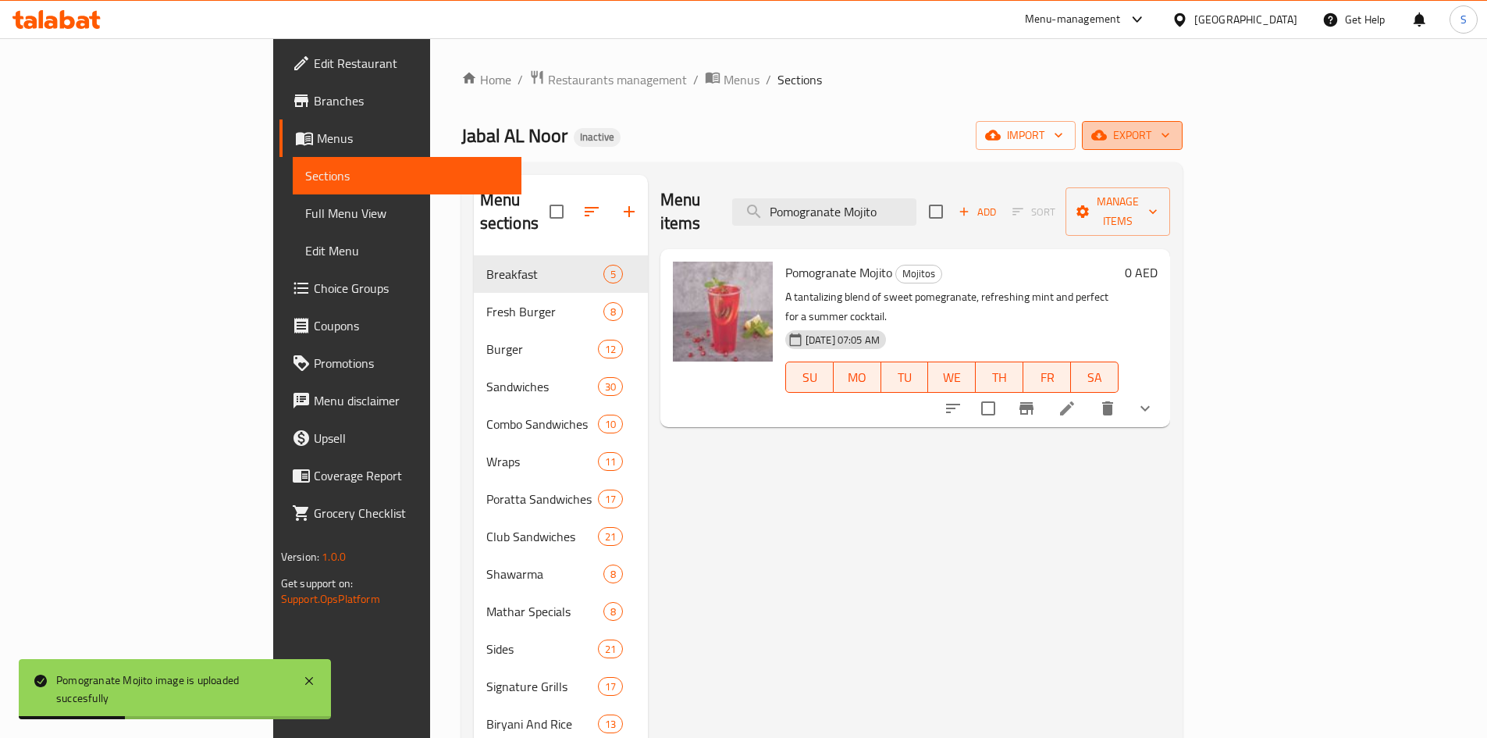
click at [1170, 137] on span "export" at bounding box center [1132, 136] width 76 height 20
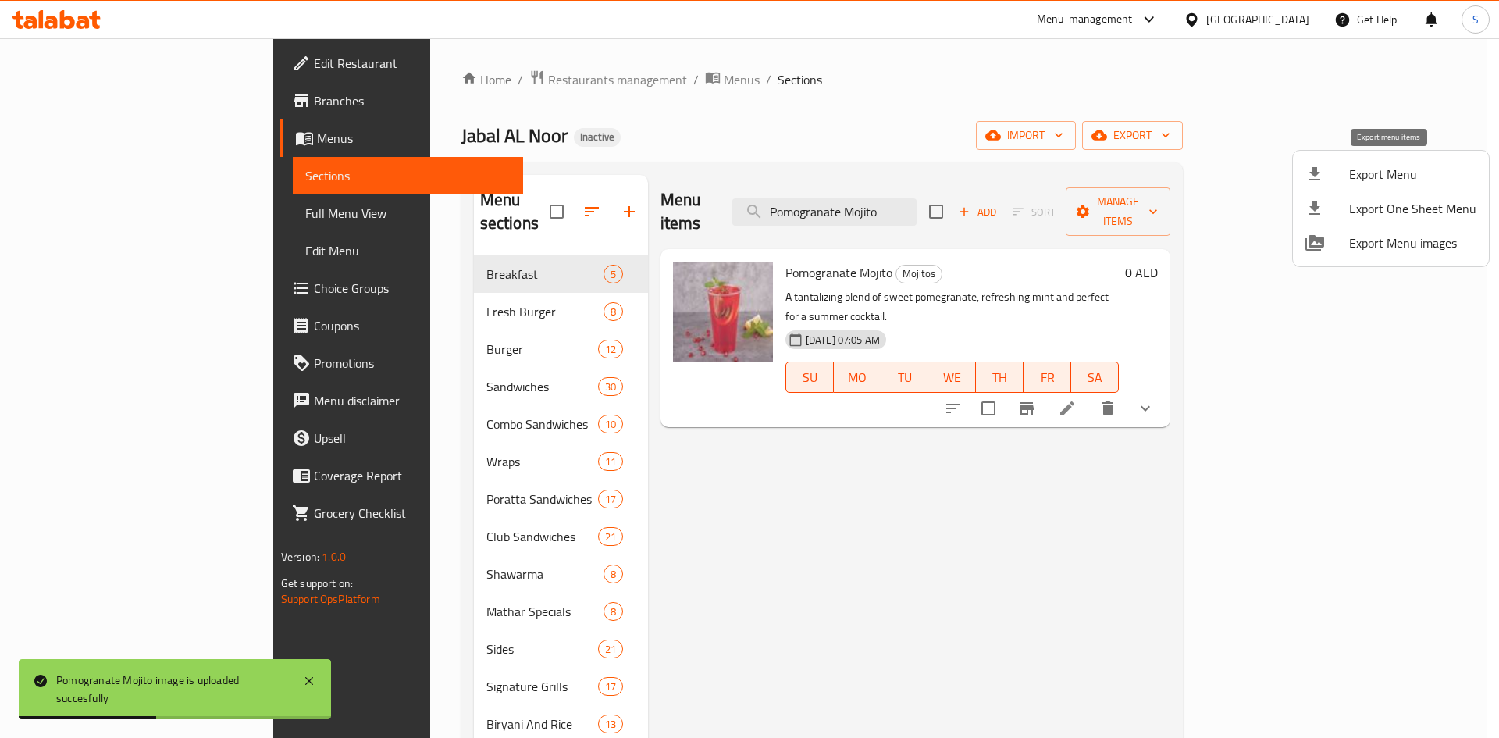
click at [1330, 168] on div at bounding box center [1327, 174] width 44 height 19
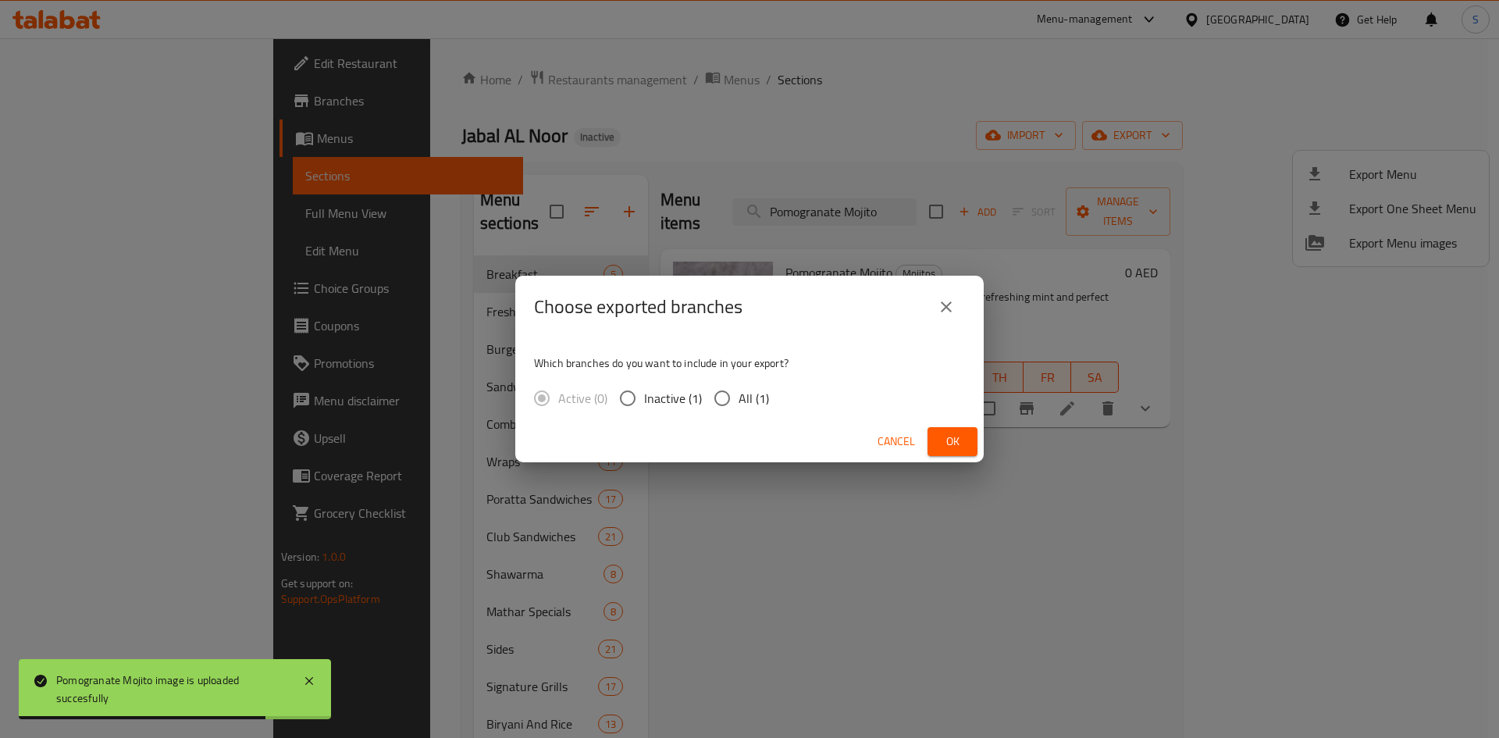
click at [739, 407] on span "All (1)" at bounding box center [753, 398] width 30 height 19
click at [738, 407] on input "All (1)" at bounding box center [722, 398] width 33 height 33
radio input "true"
click at [955, 446] on span "Ok" at bounding box center [952, 442] width 25 height 20
